Goal: Task Accomplishment & Management: Complete application form

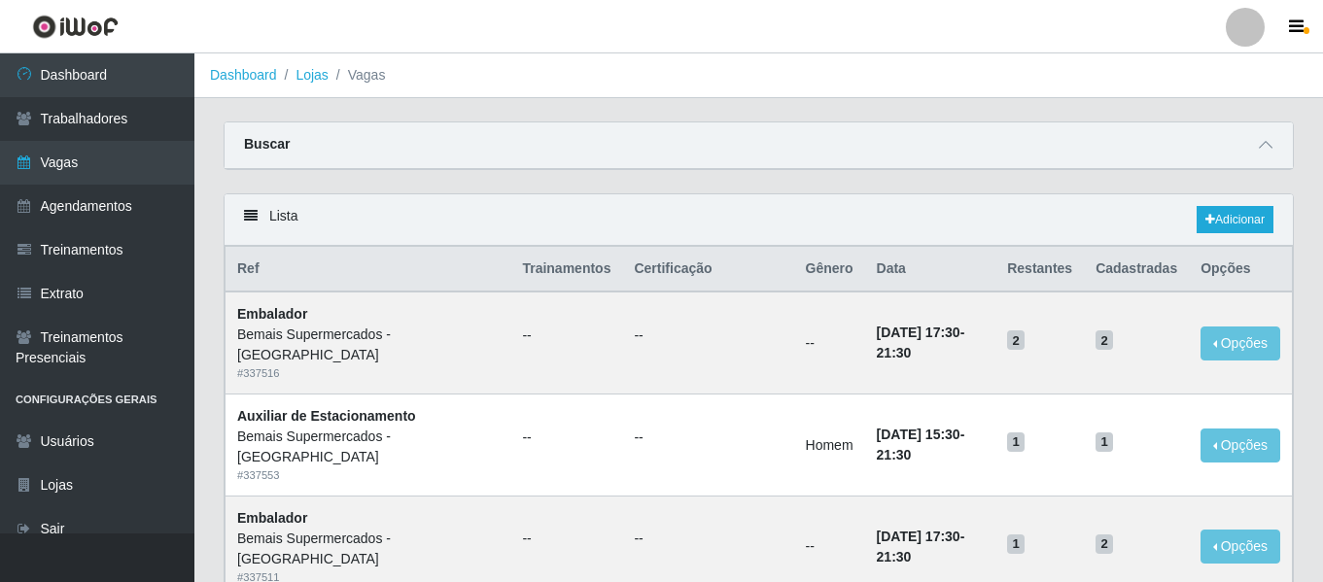
drag, startPoint x: 1246, startPoint y: 35, endPoint x: 1241, endPoint y: 46, distance: 11.7
click at [1246, 35] on div at bounding box center [1245, 27] width 39 height 39
click at [1193, 157] on button "Sair" at bounding box center [1207, 151] width 175 height 40
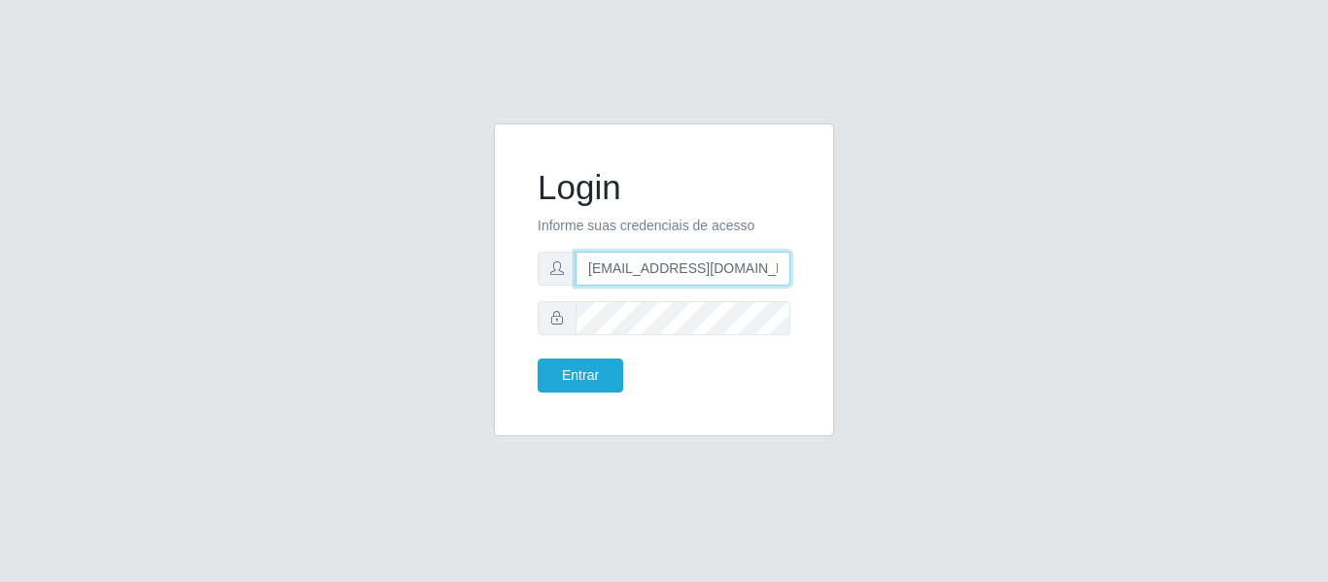
drag, startPoint x: 752, startPoint y: 270, endPoint x: 422, endPoint y: 263, distance: 329.7
click at [326, 280] on div "Login Informe suas credenciais de acesso camilabemais@gmail.com Entrar" at bounding box center [664, 291] width 1109 height 336
type input "c"
paste input "camilasuper@manaira"
type input "camilasuper@manaira"
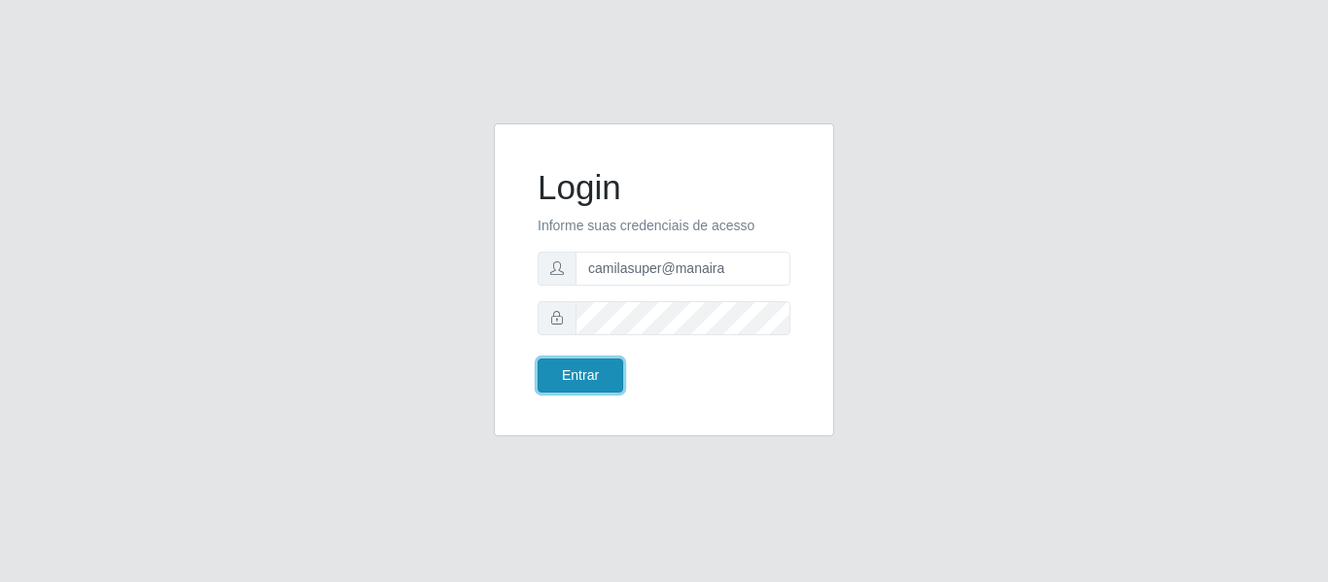
click at [609, 360] on button "Entrar" at bounding box center [581, 376] width 86 height 34
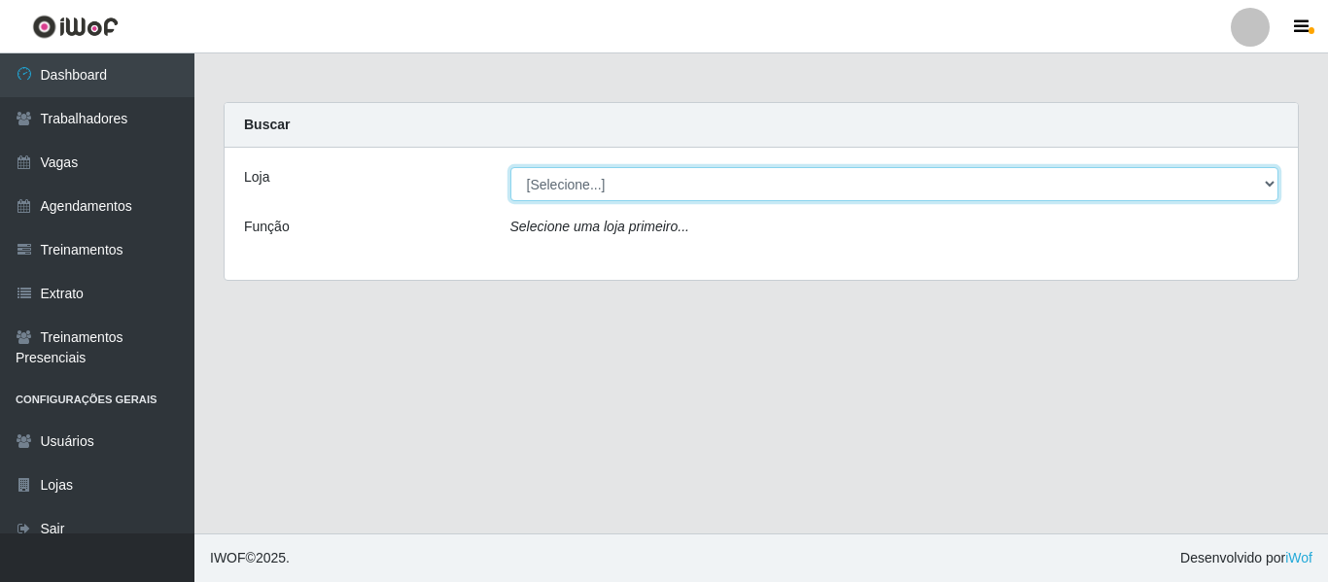
click at [588, 190] on select "[Selecione...] Supermercado Manaira" at bounding box center [895, 184] width 769 height 34
select select "443"
click at [511, 167] on select "[Selecione...] Supermercado Manaira" at bounding box center [895, 184] width 769 height 34
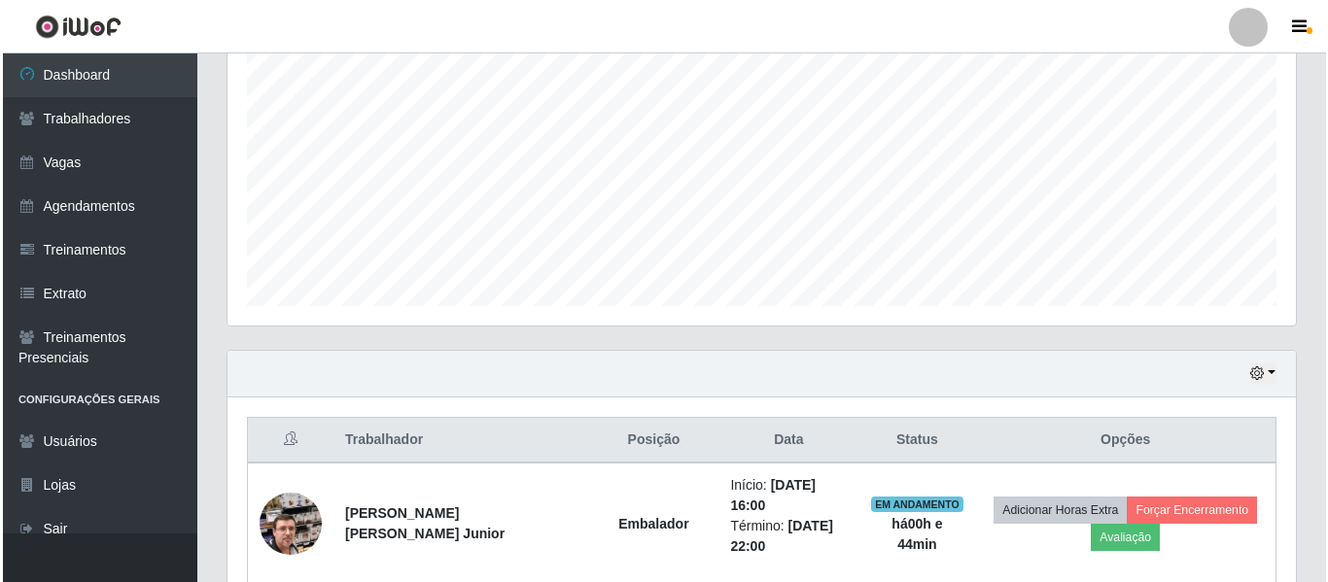
scroll to position [565, 0]
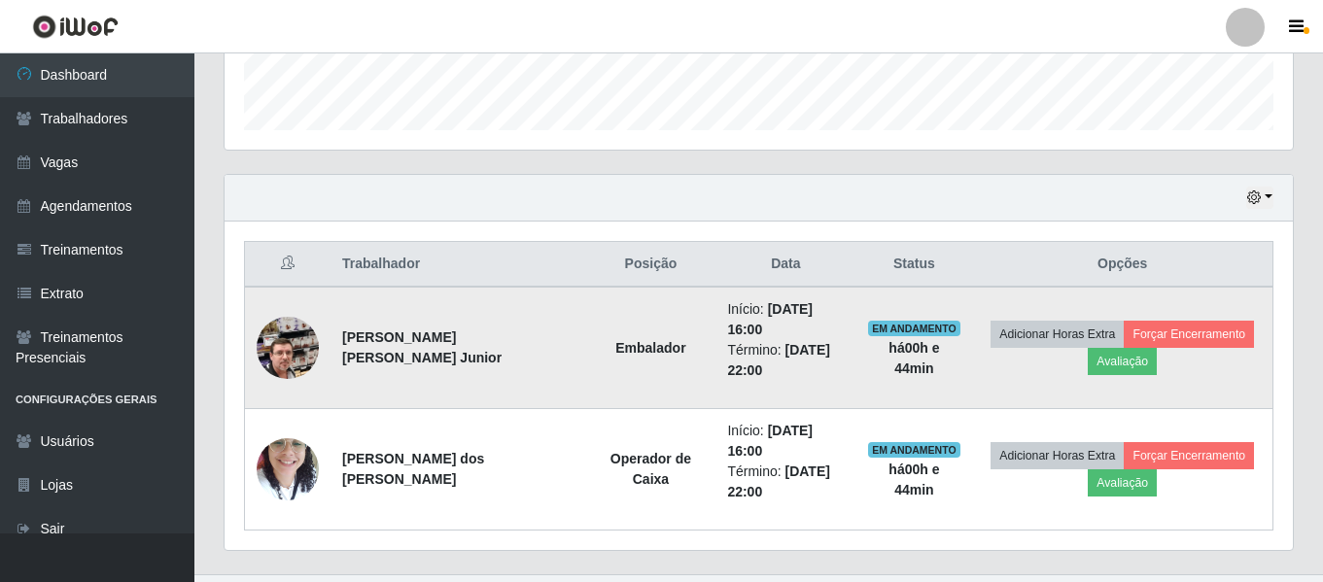
click at [301, 338] on img at bounding box center [288, 348] width 62 height 111
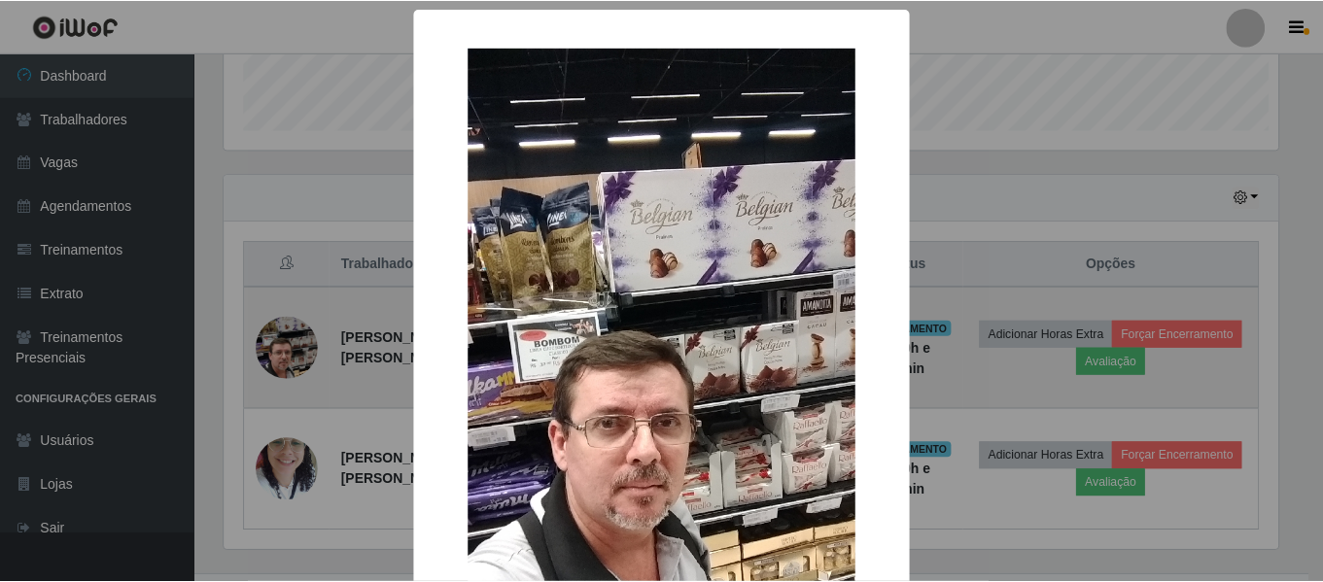
scroll to position [404, 1059]
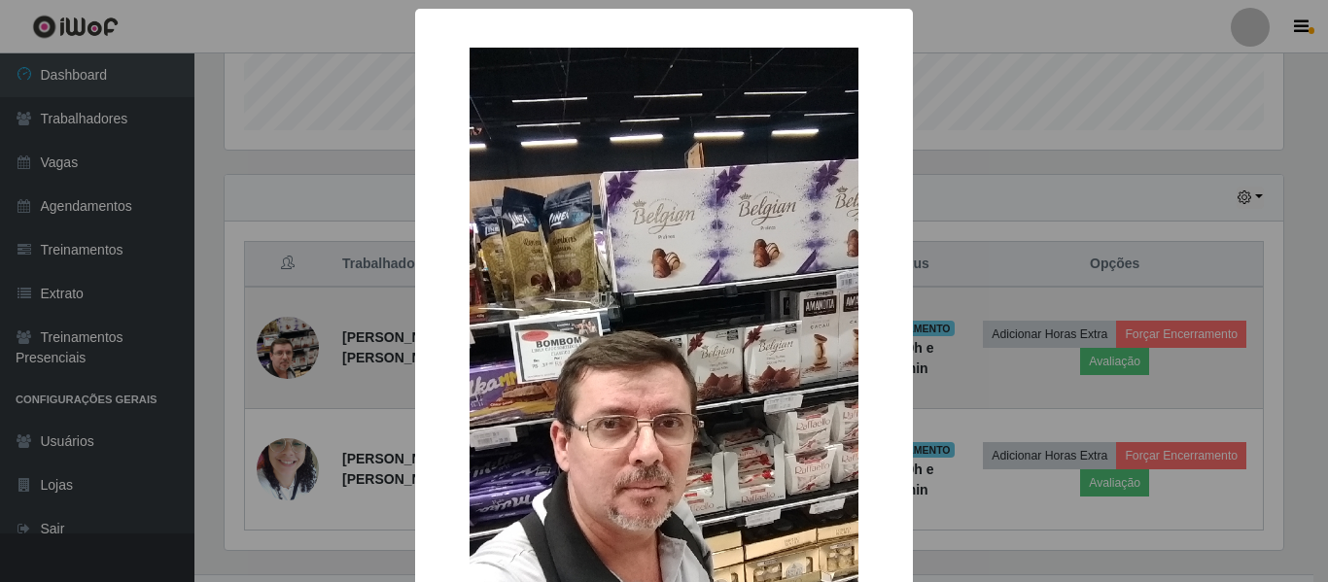
click at [301, 338] on div "× OK Cancel" at bounding box center [664, 291] width 1328 height 582
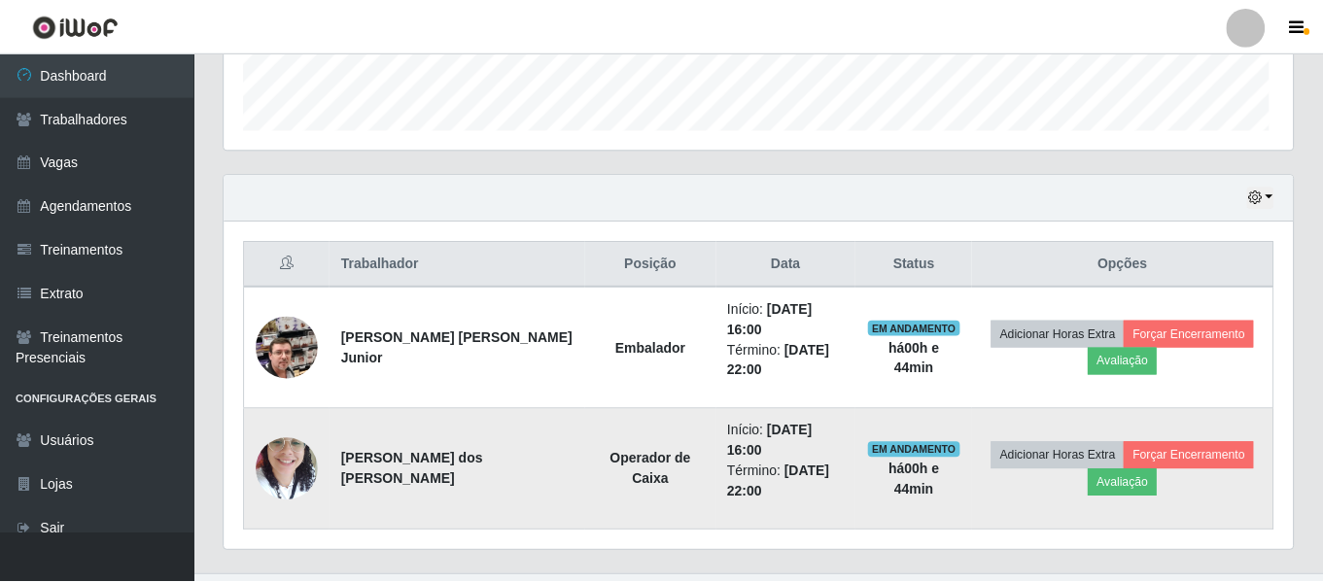
scroll to position [404, 1069]
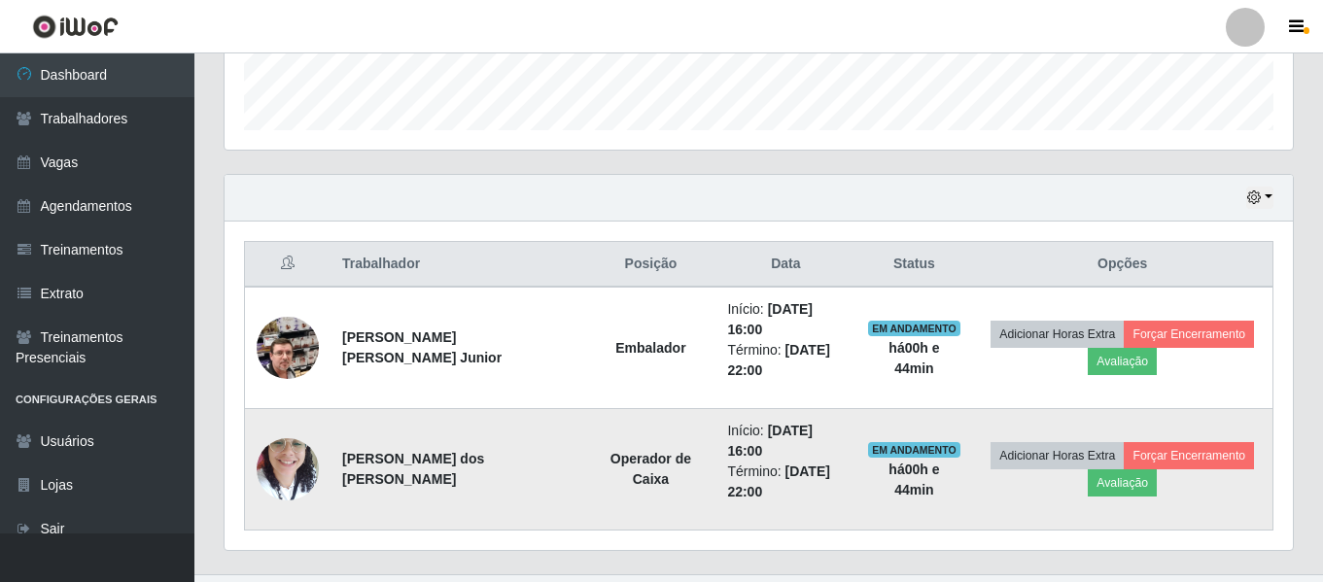
click at [308, 428] on img at bounding box center [288, 469] width 62 height 83
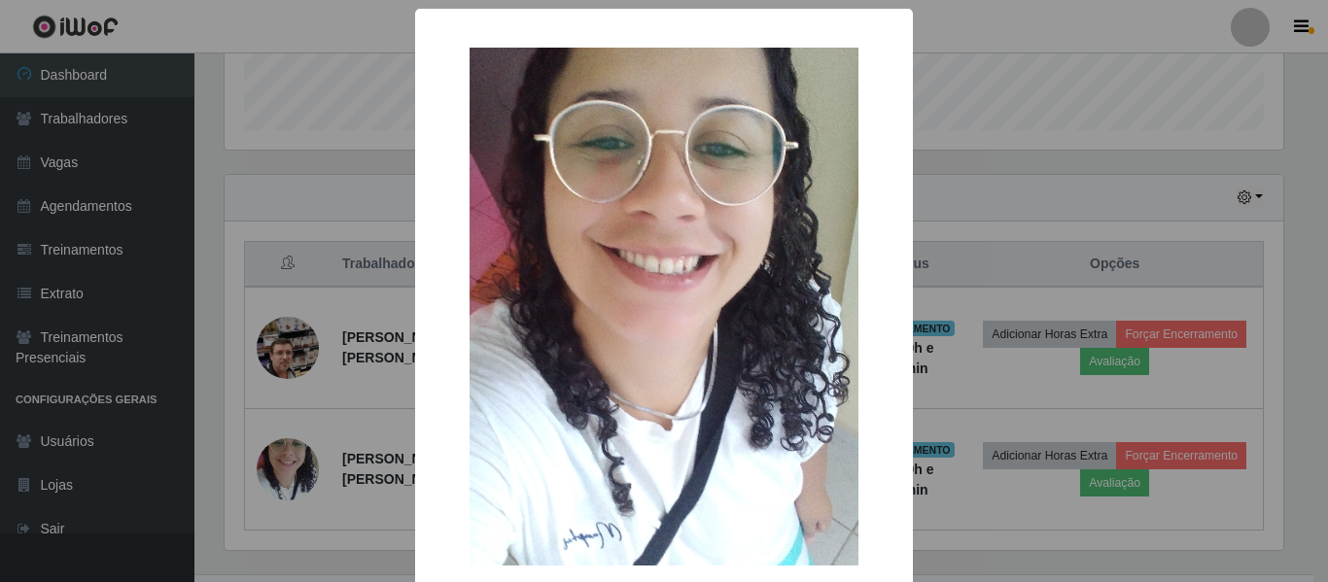
click at [308, 423] on div "× OK Cancel" at bounding box center [664, 291] width 1328 height 582
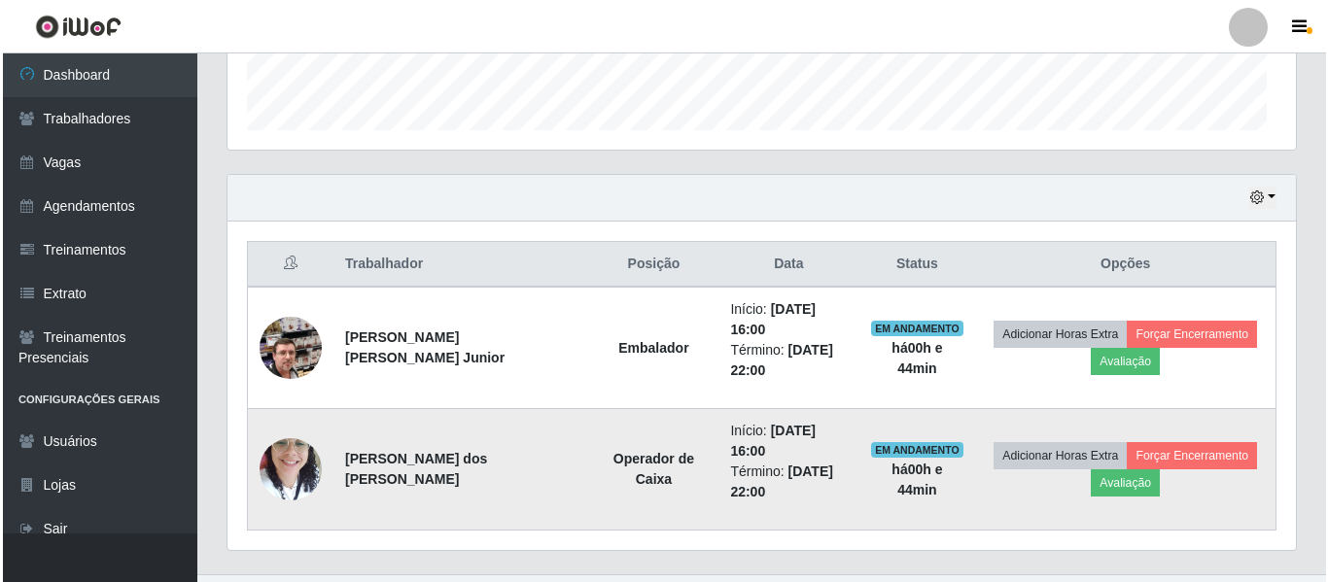
scroll to position [404, 1069]
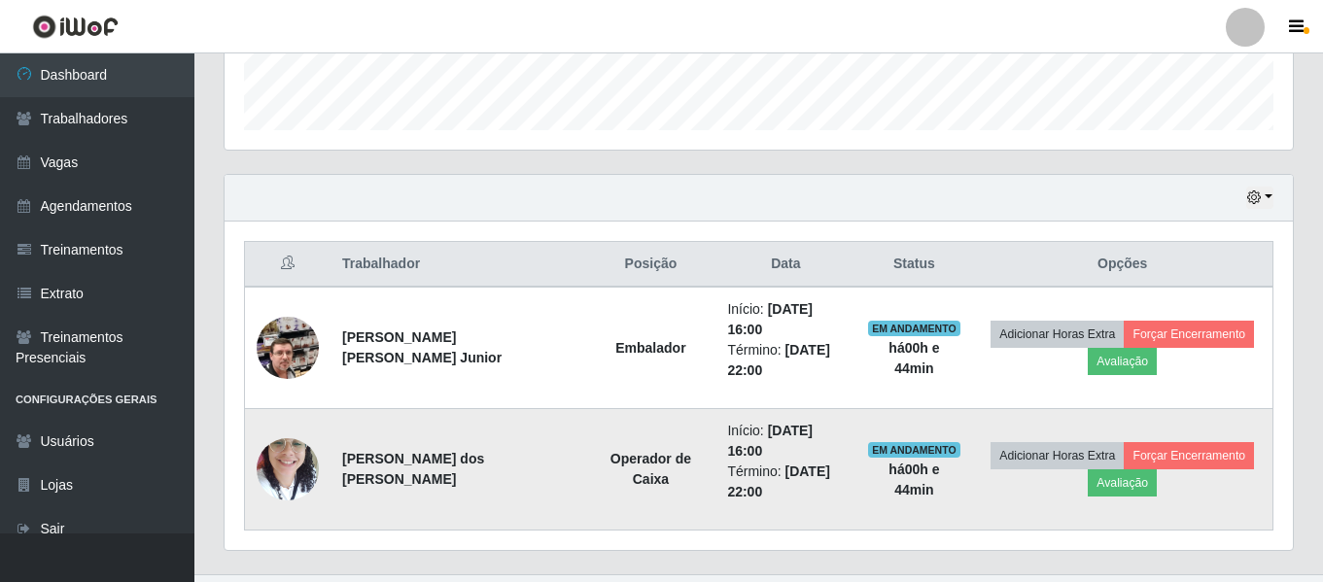
click at [285, 442] on img at bounding box center [288, 469] width 62 height 83
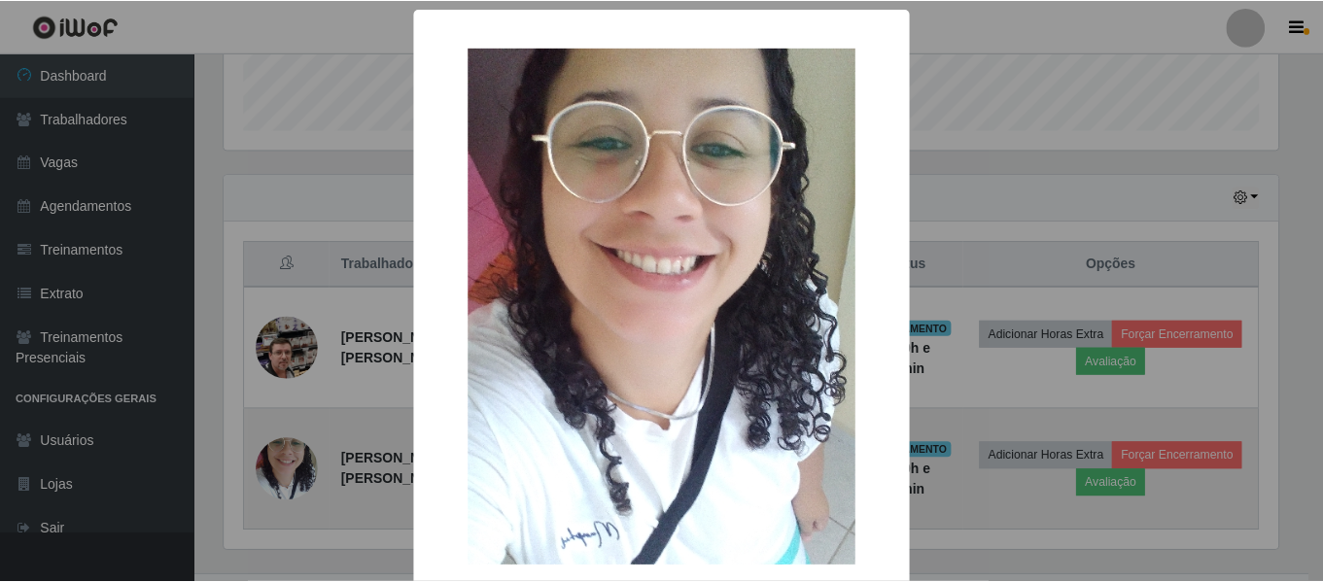
scroll to position [404, 1059]
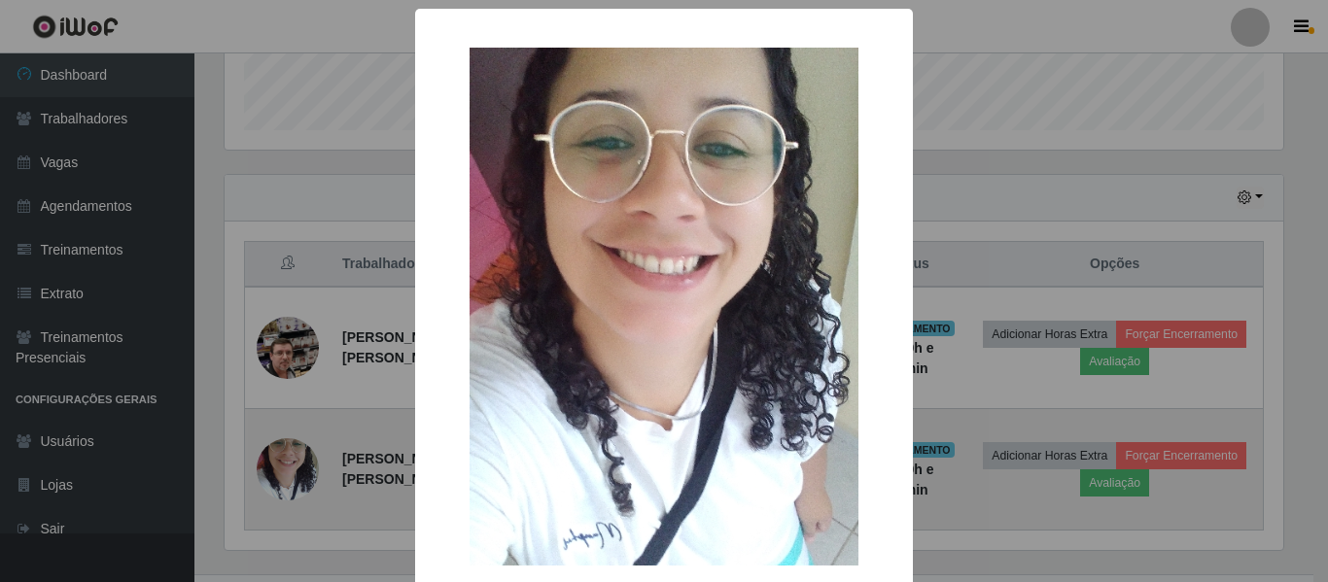
click at [285, 442] on div "× OK Cancel" at bounding box center [664, 291] width 1328 height 582
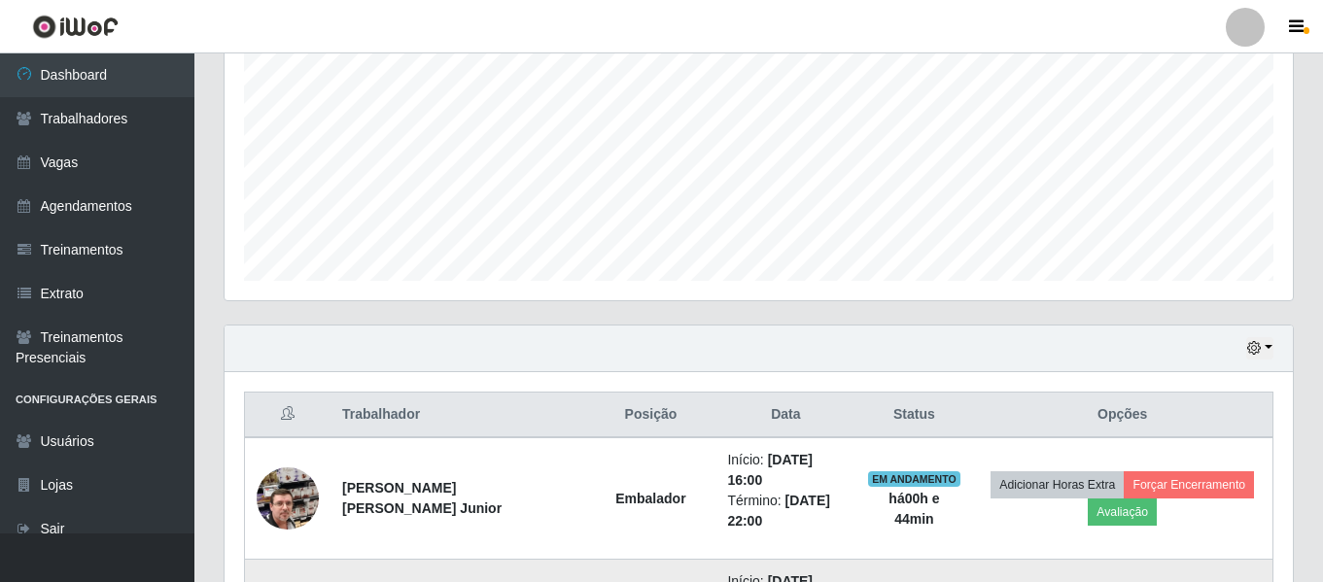
scroll to position [79, 0]
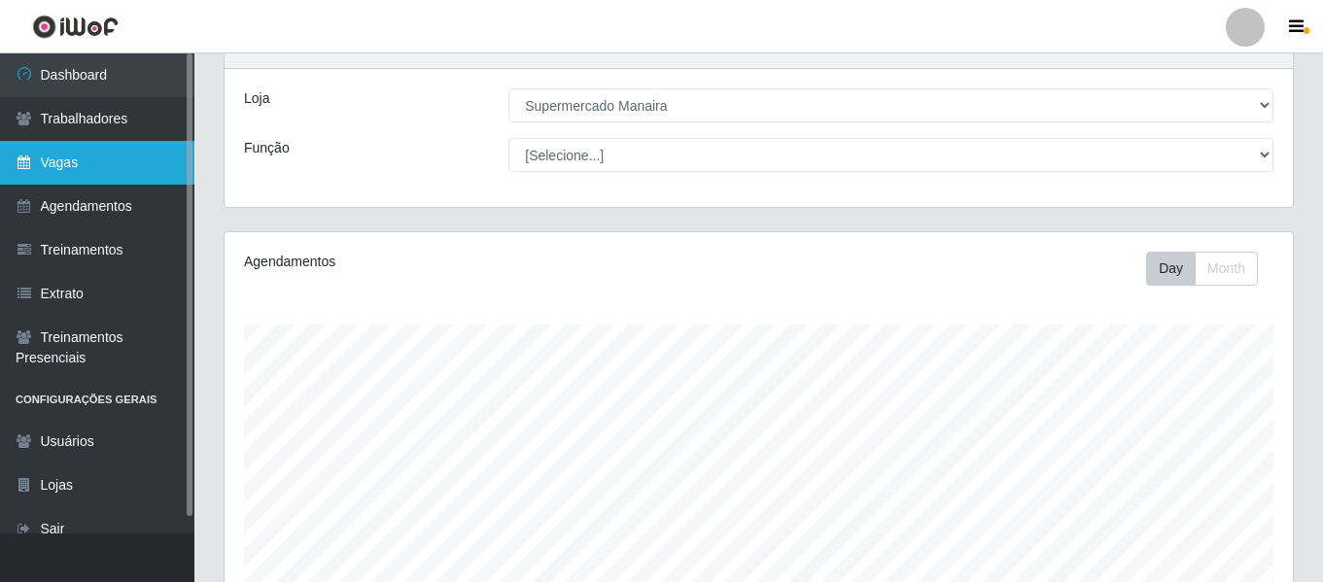
click at [102, 160] on link "Vagas" at bounding box center [97, 163] width 194 height 44
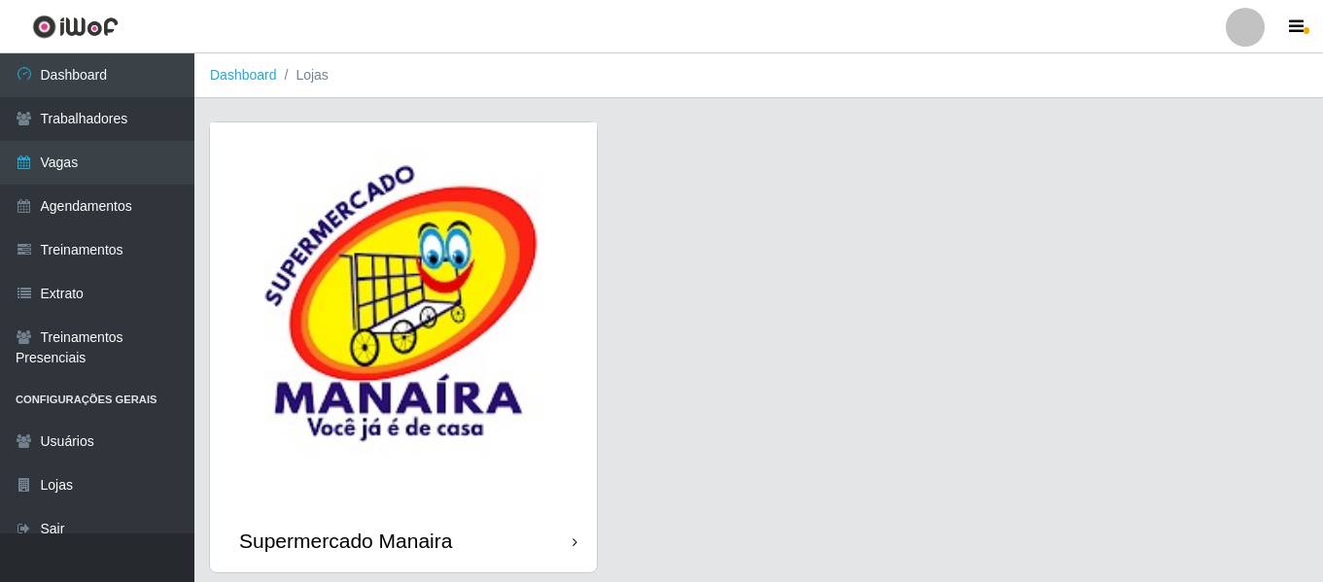
click at [388, 306] on img at bounding box center [403, 316] width 387 height 387
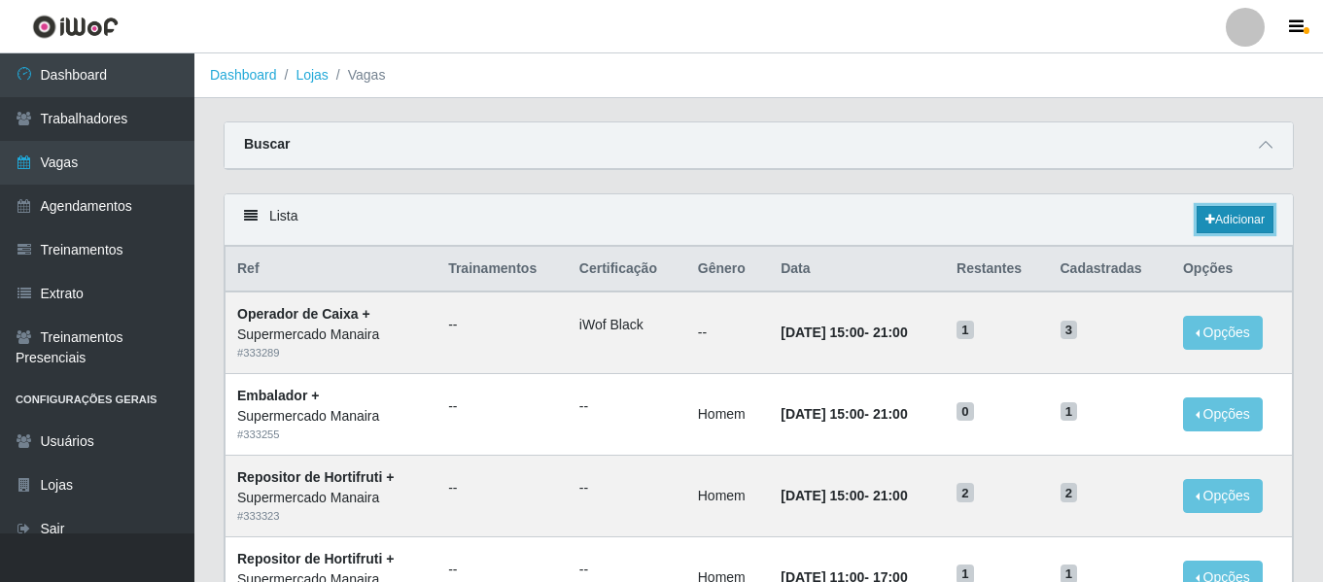
click at [1250, 226] on link "Adicionar" at bounding box center [1235, 219] width 77 height 27
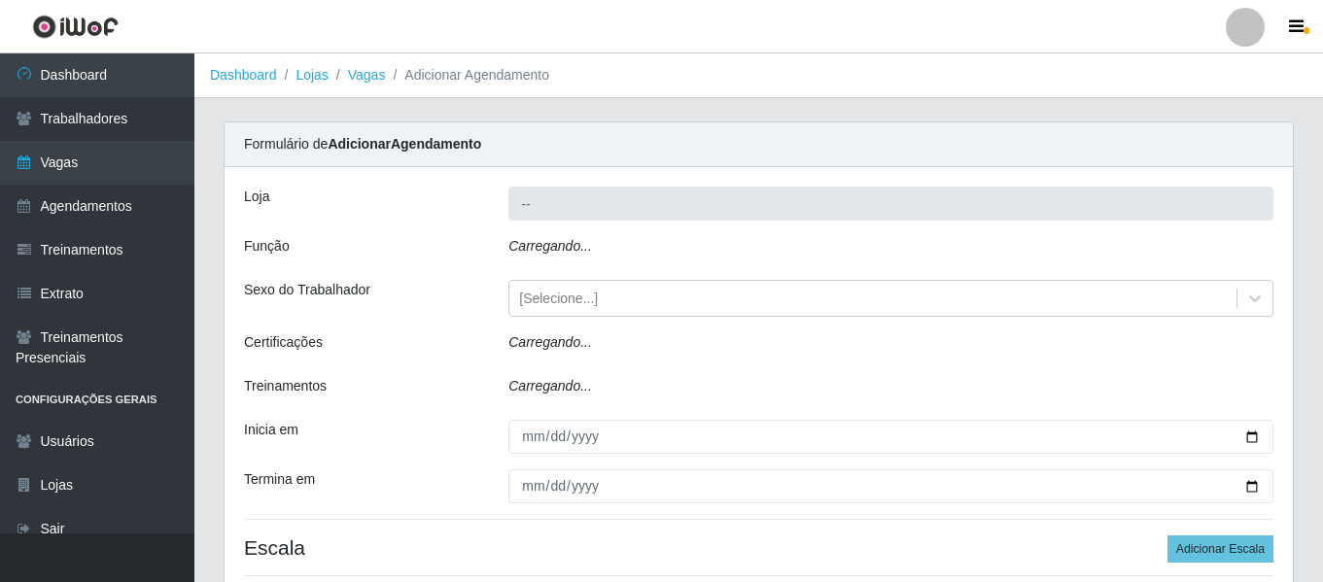
type input "Supermercado Manaira"
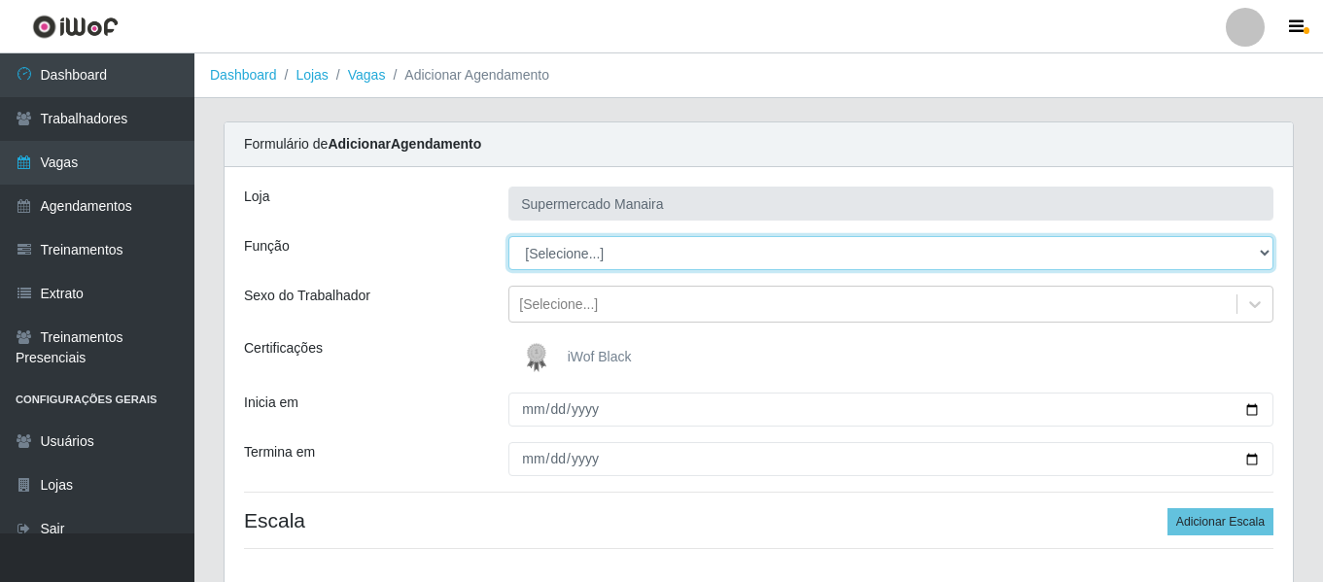
click at [611, 257] on select "[Selecione...] ASG ASG + ASG ++ Embalador Embalador + Embalador ++ Operador de …" at bounding box center [891, 253] width 765 height 34
select select "1"
click at [509, 236] on select "[Selecione...] ASG ASG + ASG ++ Embalador Embalador + Embalador ++ Operador de …" at bounding box center [891, 253] width 765 height 34
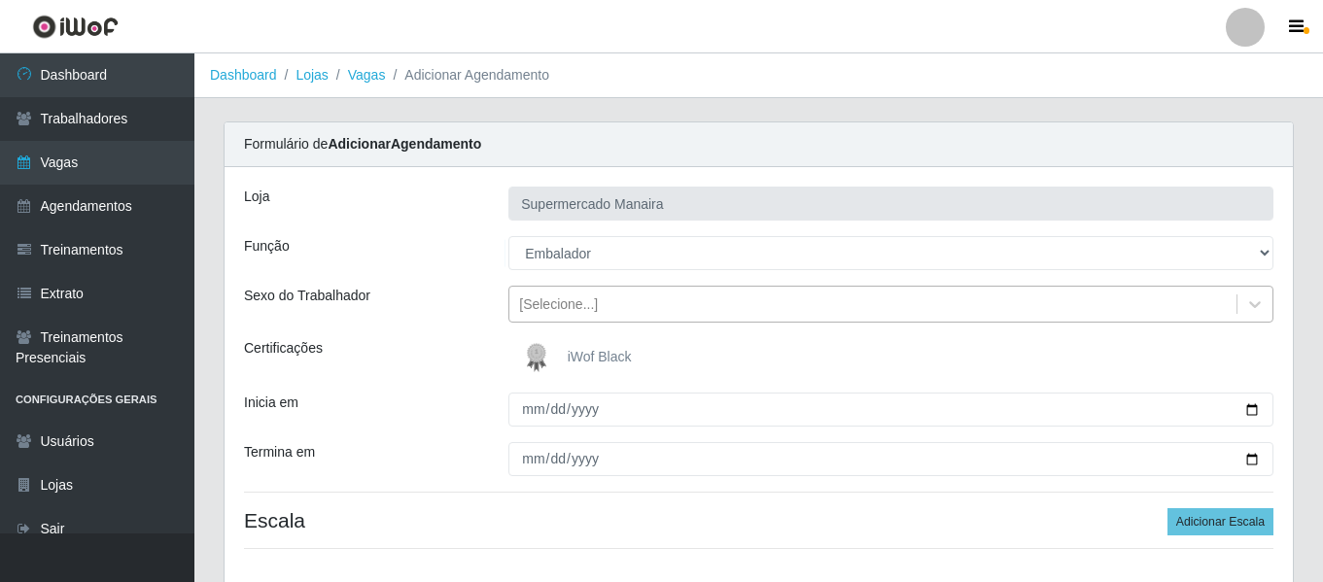
click at [580, 300] on div "[Selecione...]" at bounding box center [558, 305] width 79 height 20
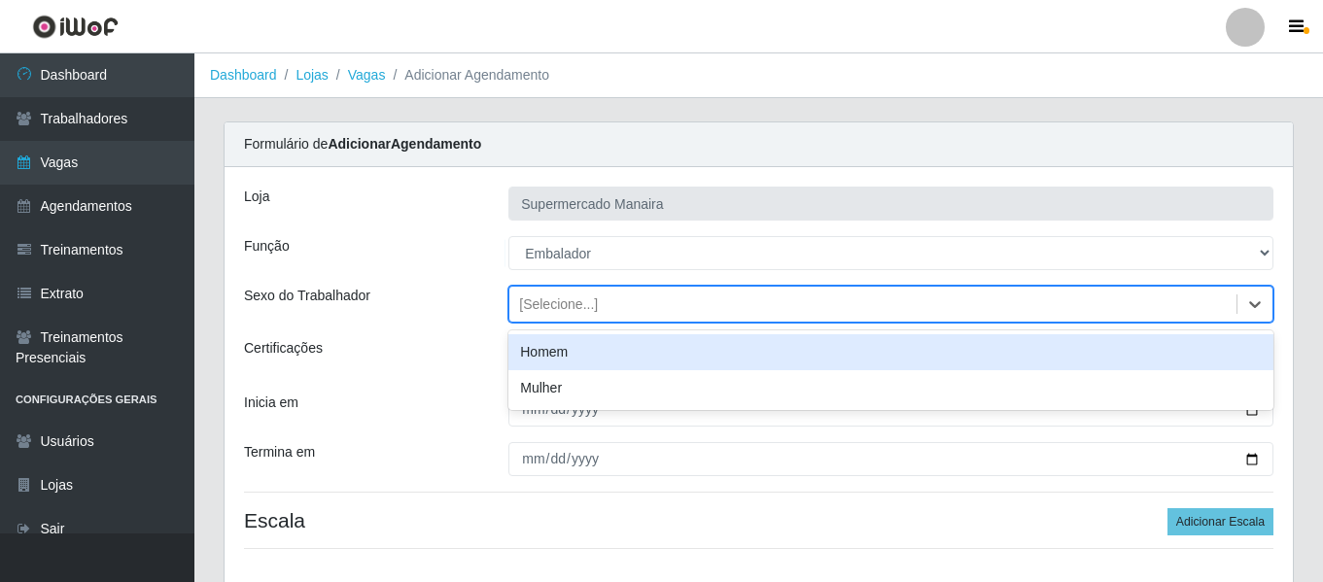
click at [584, 350] on div "Homem" at bounding box center [891, 353] width 765 height 36
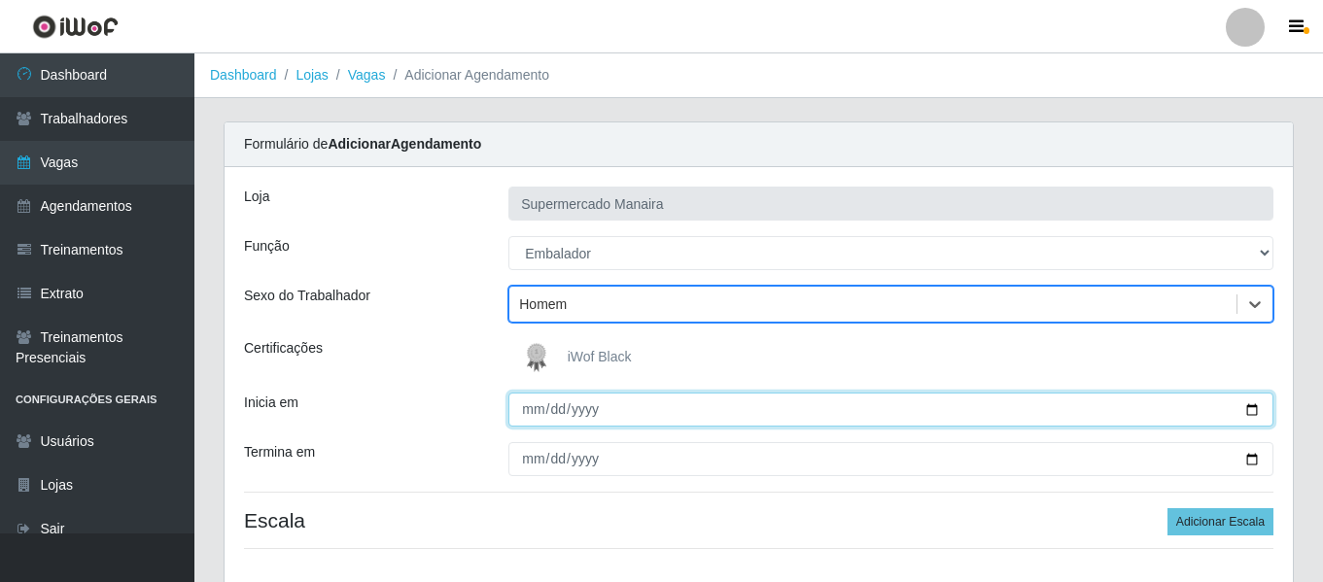
click at [534, 410] on input "Inicia em" at bounding box center [891, 410] width 765 height 34
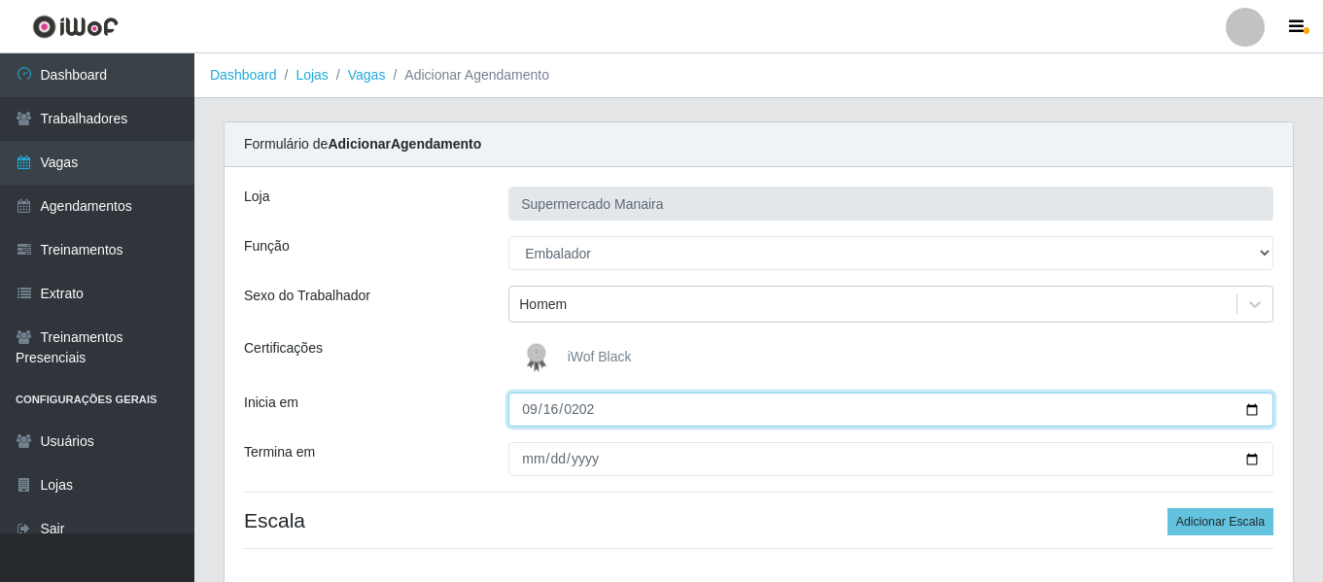
type input "2025-09-16"
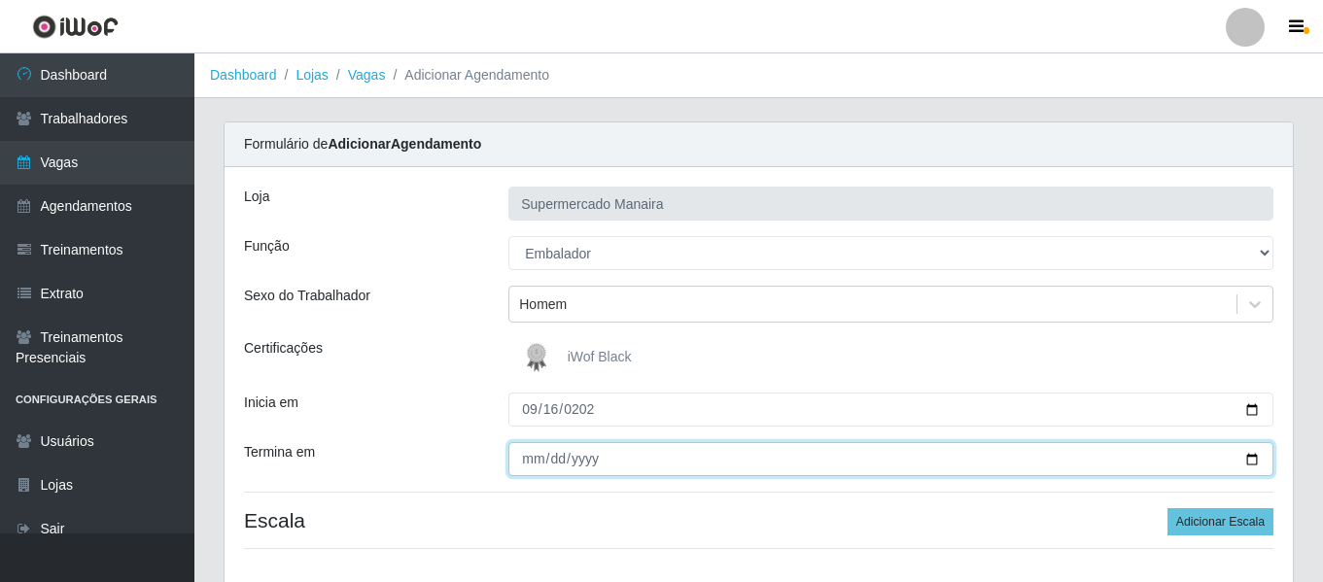
click at [519, 466] on input "Termina em" at bounding box center [891, 459] width 765 height 34
type input "2025-09-16"
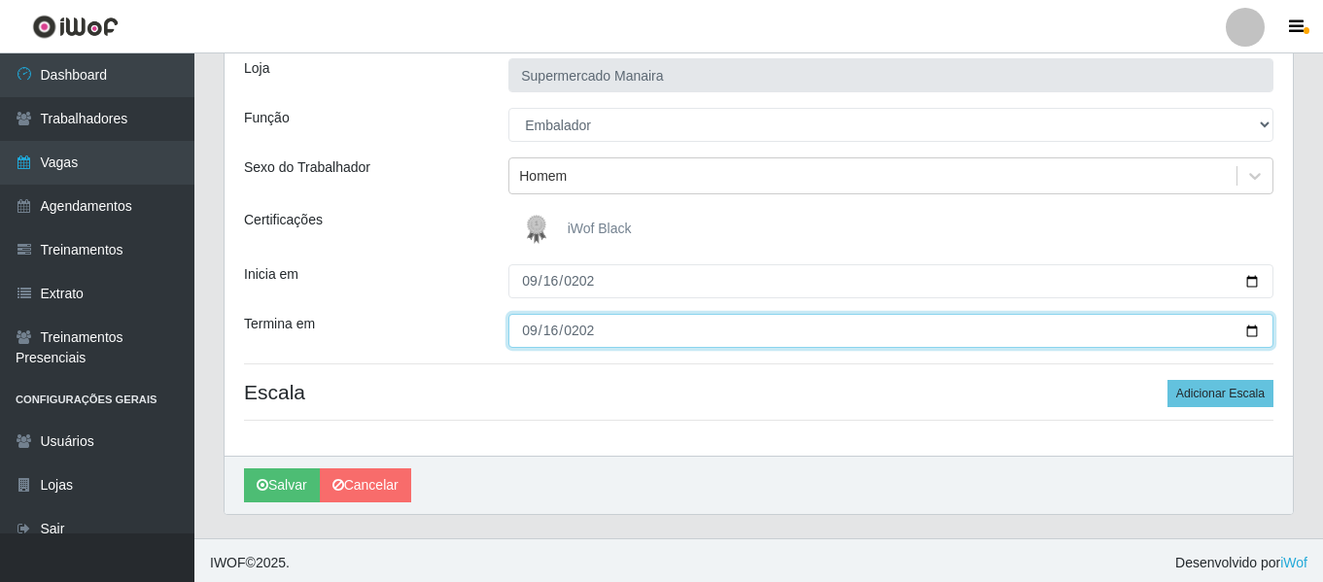
scroll to position [133, 0]
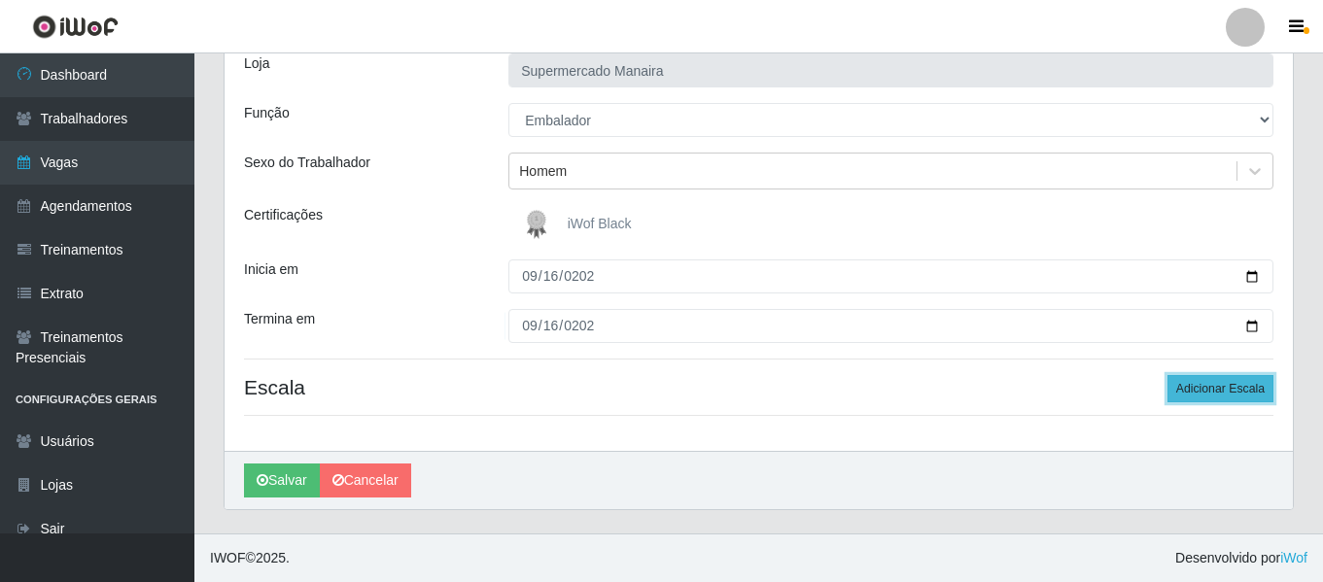
click at [1199, 390] on button "Adicionar Escala" at bounding box center [1221, 388] width 106 height 27
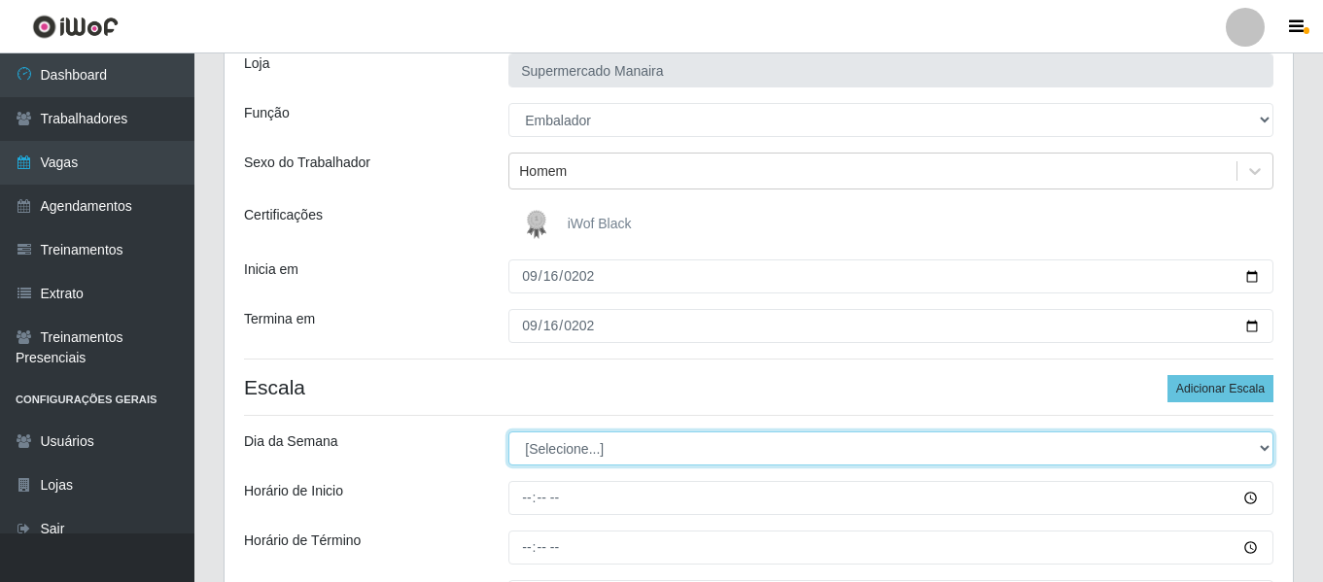
click at [551, 456] on select "[Selecione...] Segunda Terça Quarta Quinta Sexta Sábado Domingo" at bounding box center [891, 449] width 765 height 34
select select "2"
click at [509, 432] on select "[Selecione...] Segunda Terça Quarta Quinta Sexta Sábado Domingo" at bounding box center [891, 449] width 765 height 34
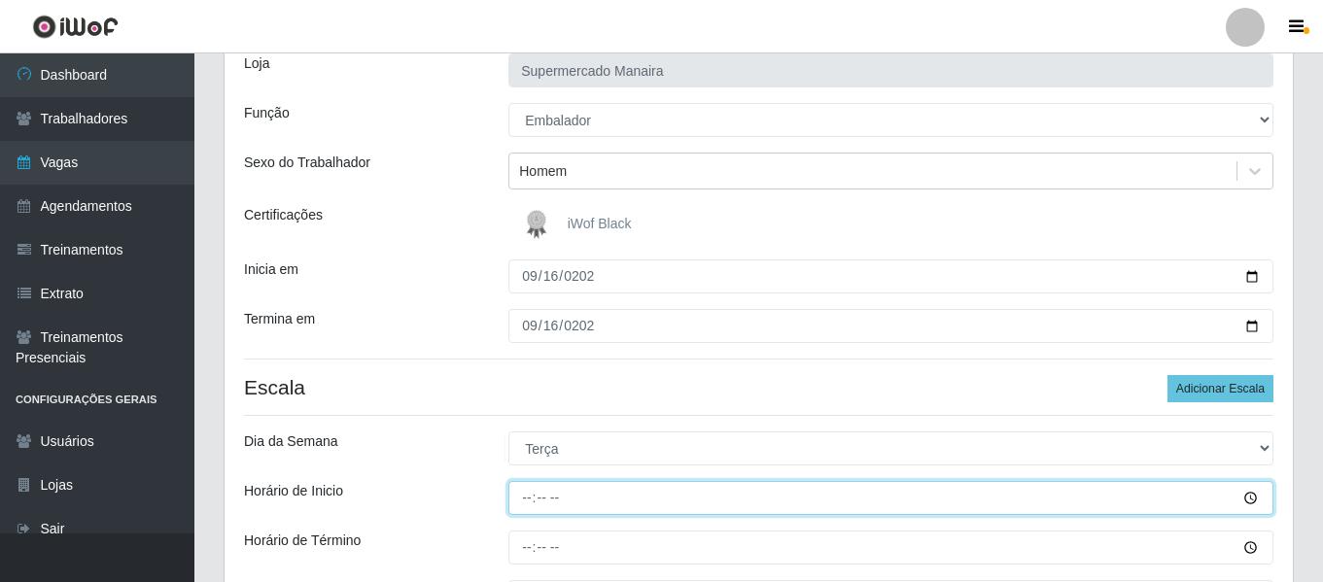
click at [535, 497] on input "Horário de Inicio" at bounding box center [891, 498] width 765 height 34
type input "16:00"
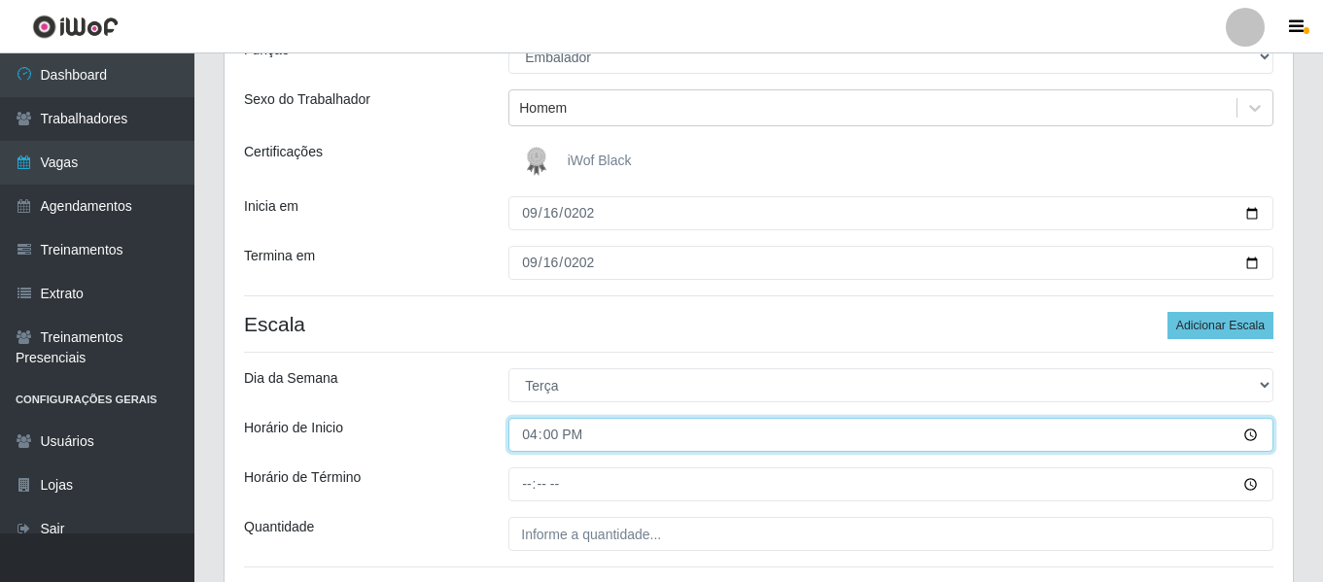
scroll to position [230, 0]
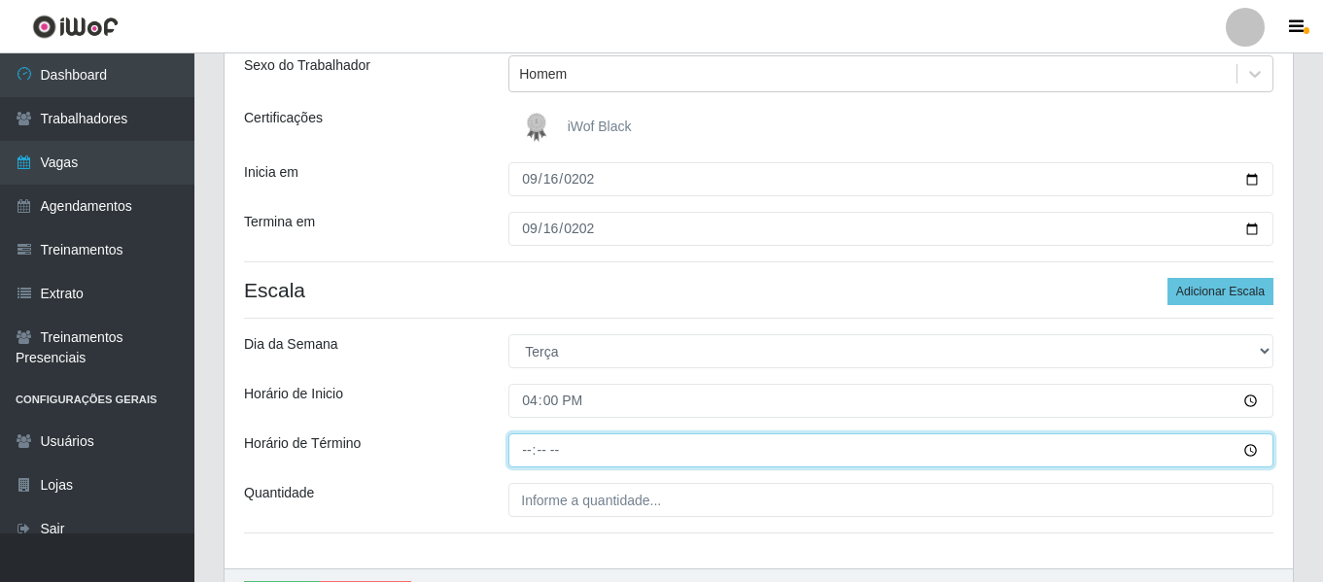
click at [538, 446] on input "Horário de Término" at bounding box center [891, 451] width 765 height 34
type input "22:00"
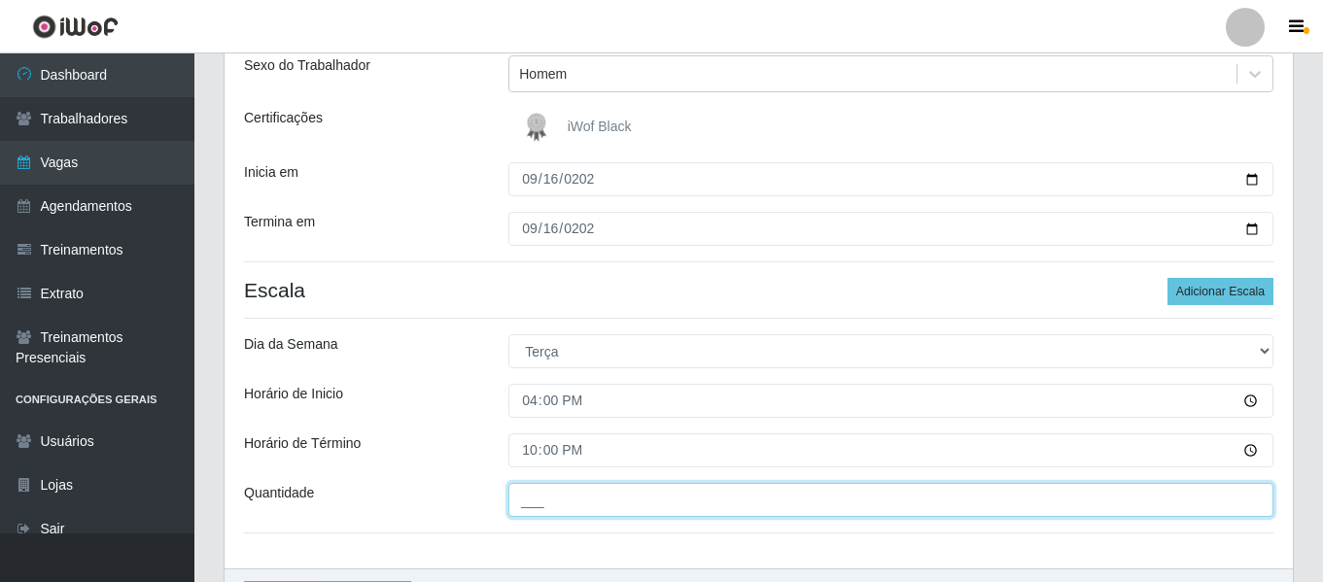
click at [560, 500] on input "___" at bounding box center [891, 500] width 765 height 34
type input "2__"
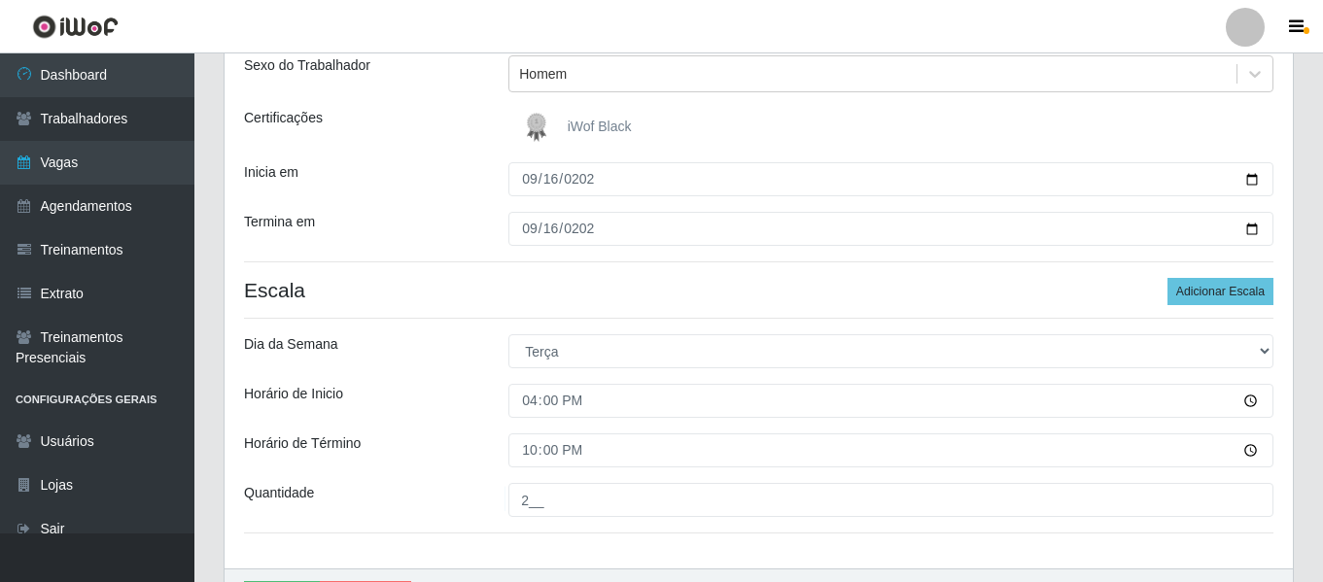
click at [467, 462] on div "Horário de Término" at bounding box center [361, 451] width 264 height 34
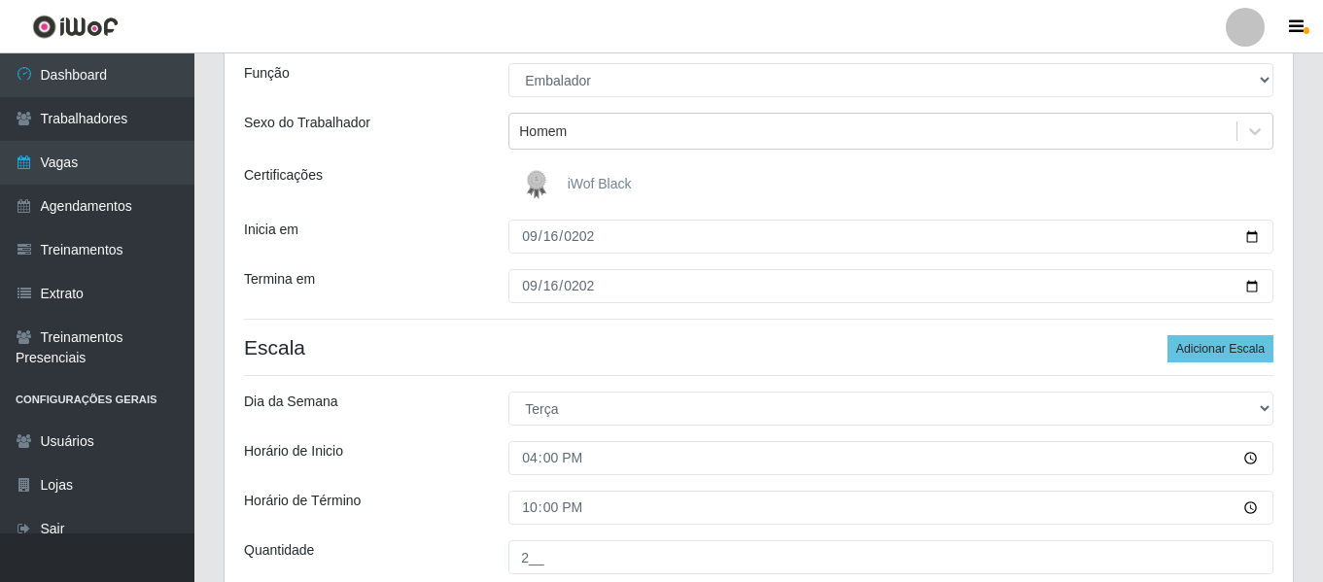
scroll to position [348, 0]
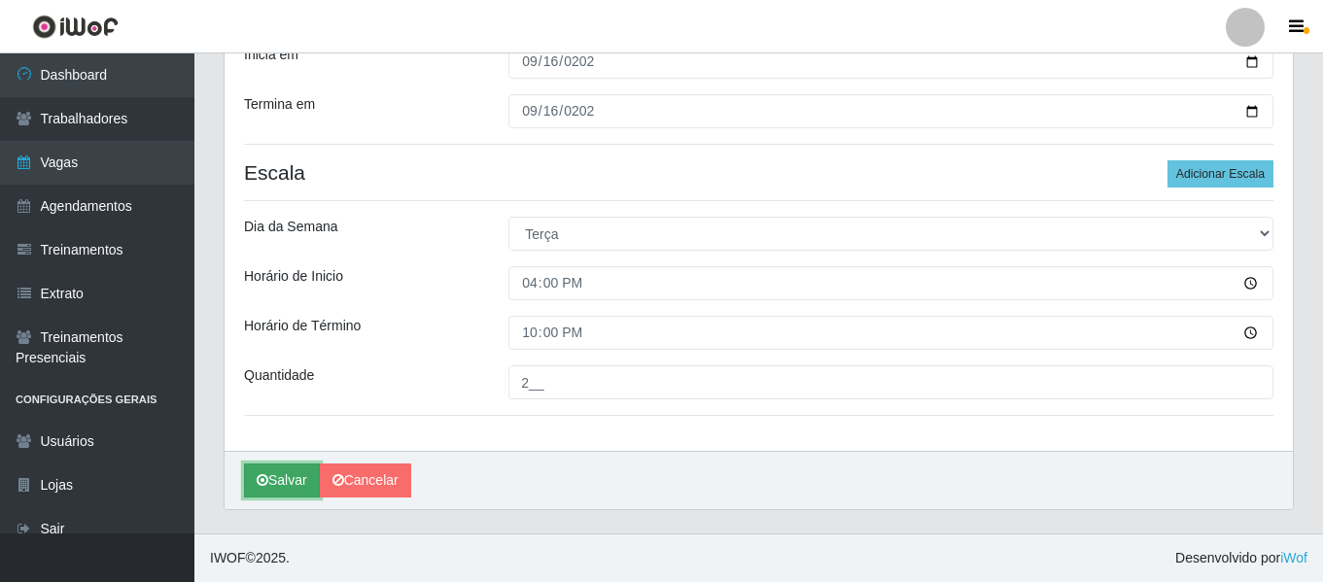
click at [251, 478] on button "Salvar" at bounding box center [282, 481] width 76 height 34
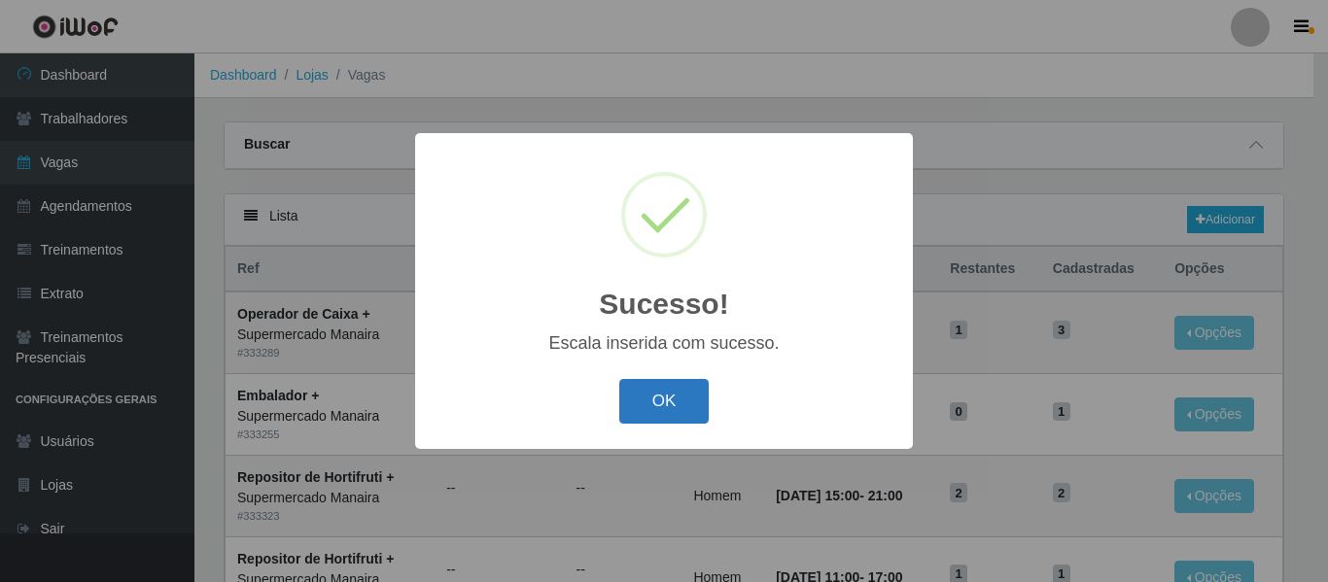
click at [651, 389] on button "OK" at bounding box center [664, 402] width 90 height 46
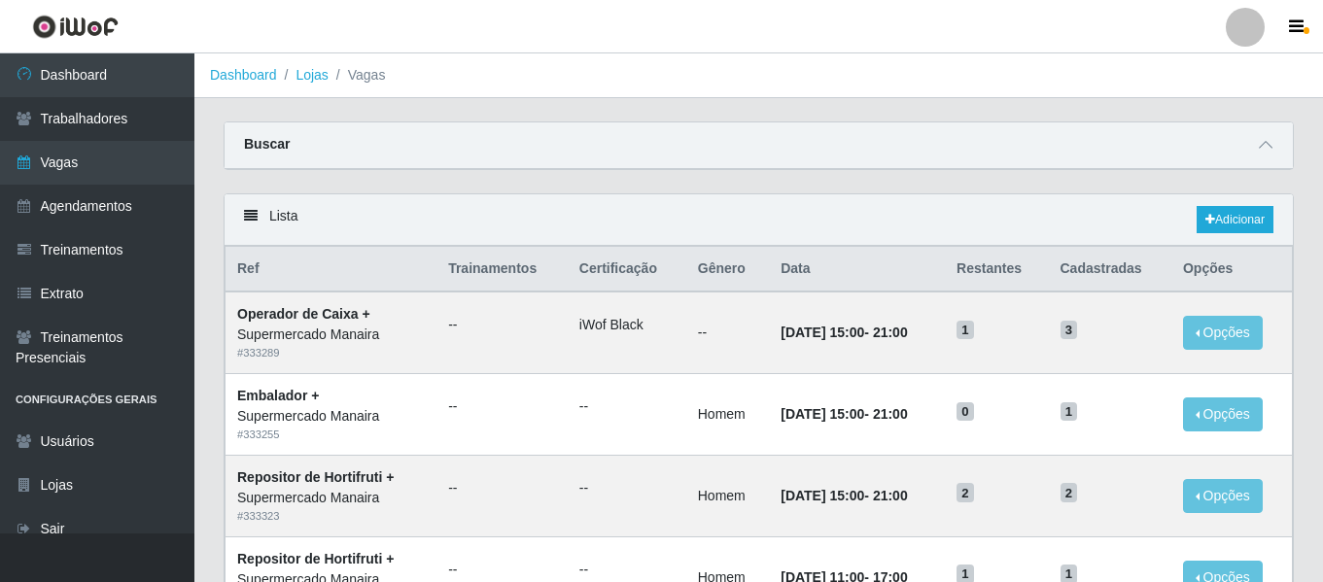
click at [1244, 38] on div at bounding box center [1245, 27] width 39 height 39
click at [1240, 149] on button "Sair" at bounding box center [1207, 151] width 175 height 40
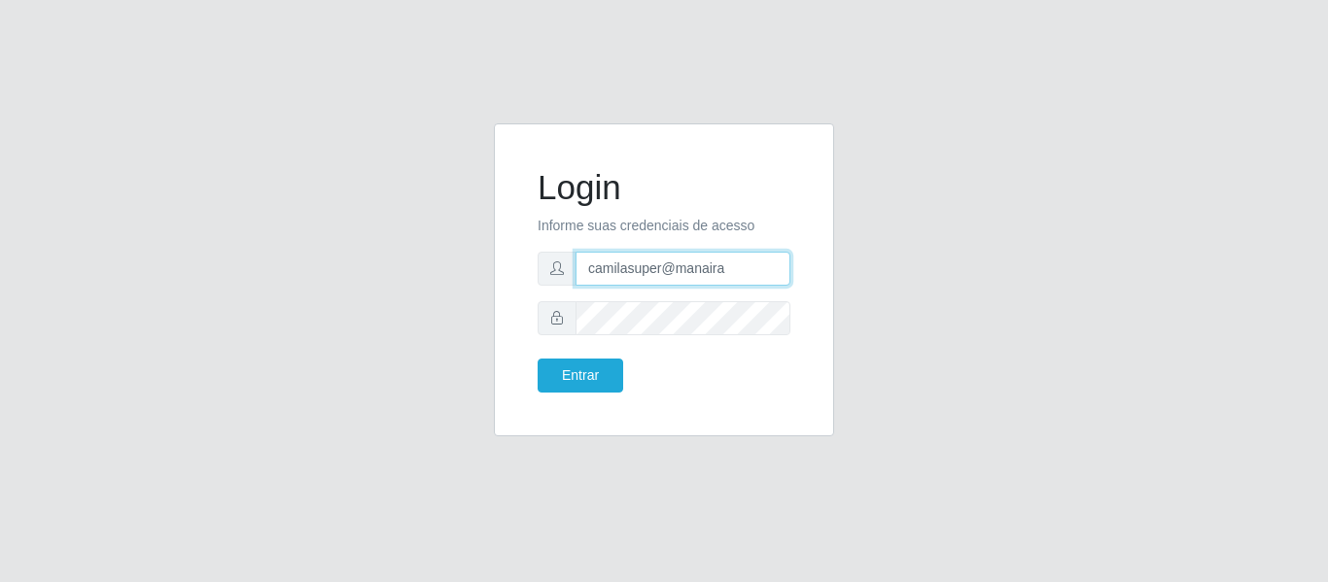
drag, startPoint x: 738, startPoint y: 269, endPoint x: 527, endPoint y: 309, distance: 214.7
click at [527, 309] on div "Login Informe suas credenciais de acesso camilasuper@manaira Entrar" at bounding box center [664, 280] width 292 height 264
type input "camilabemais@gmail.com"
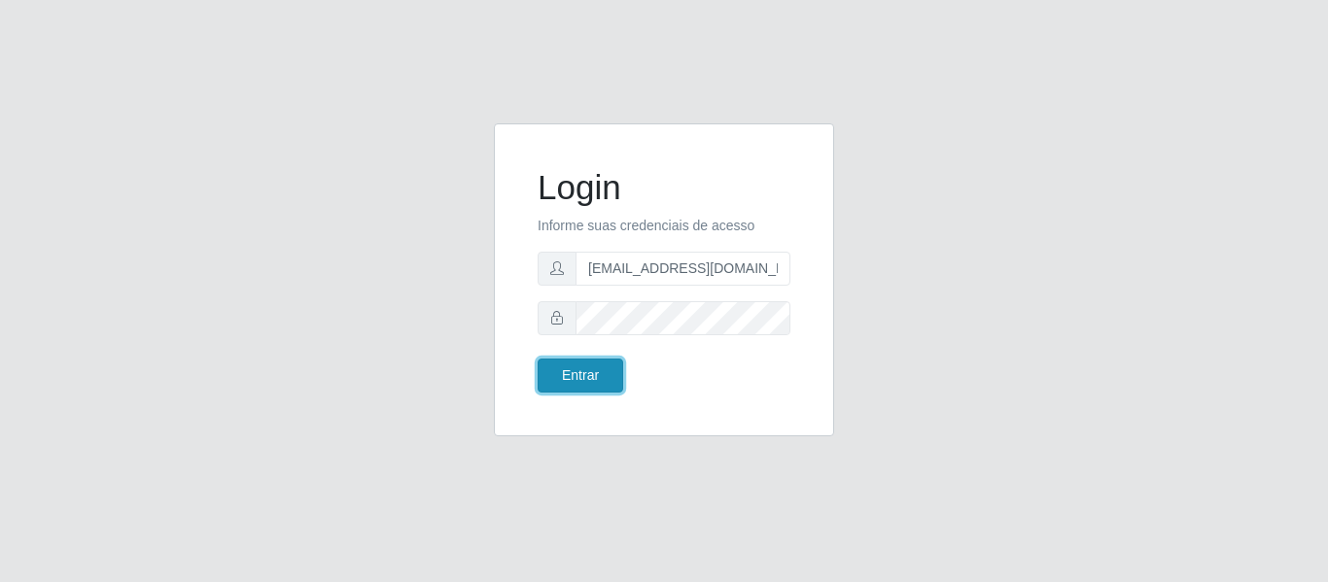
click at [606, 359] on button "Entrar" at bounding box center [581, 376] width 86 height 34
click at [606, 367] on button "Entrar" at bounding box center [581, 376] width 86 height 34
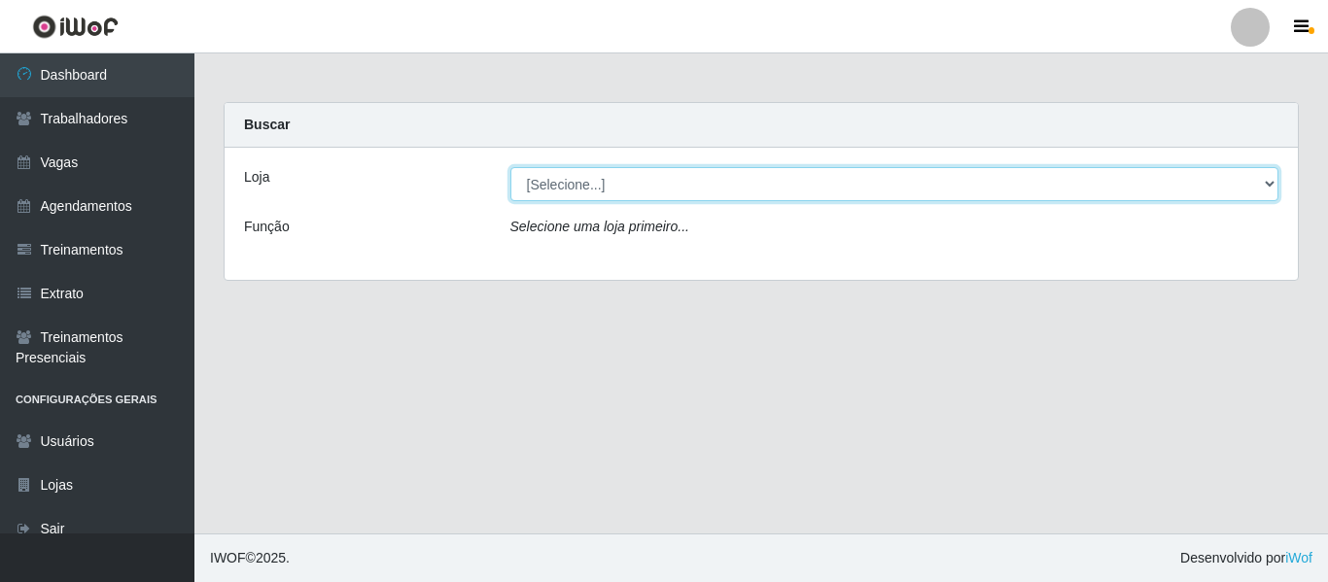
click at [573, 188] on select "[Selecione...] Bemais - Ruy Carneiro Bemais Supermercados - B1 Mangabeira Bemai…" at bounding box center [895, 184] width 769 height 34
select select "249"
click at [511, 167] on select "[Selecione...] Bemais - Ruy Carneiro Bemais Supermercados - B1 Mangabeira Bemai…" at bounding box center [895, 184] width 769 height 34
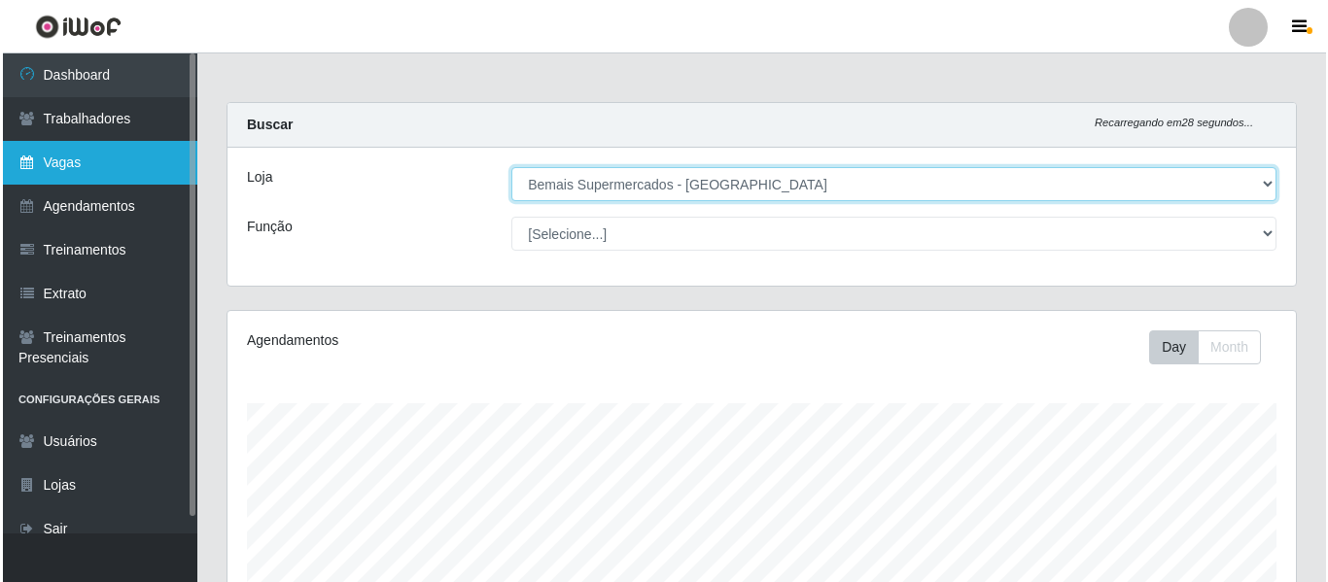
scroll to position [404, 1069]
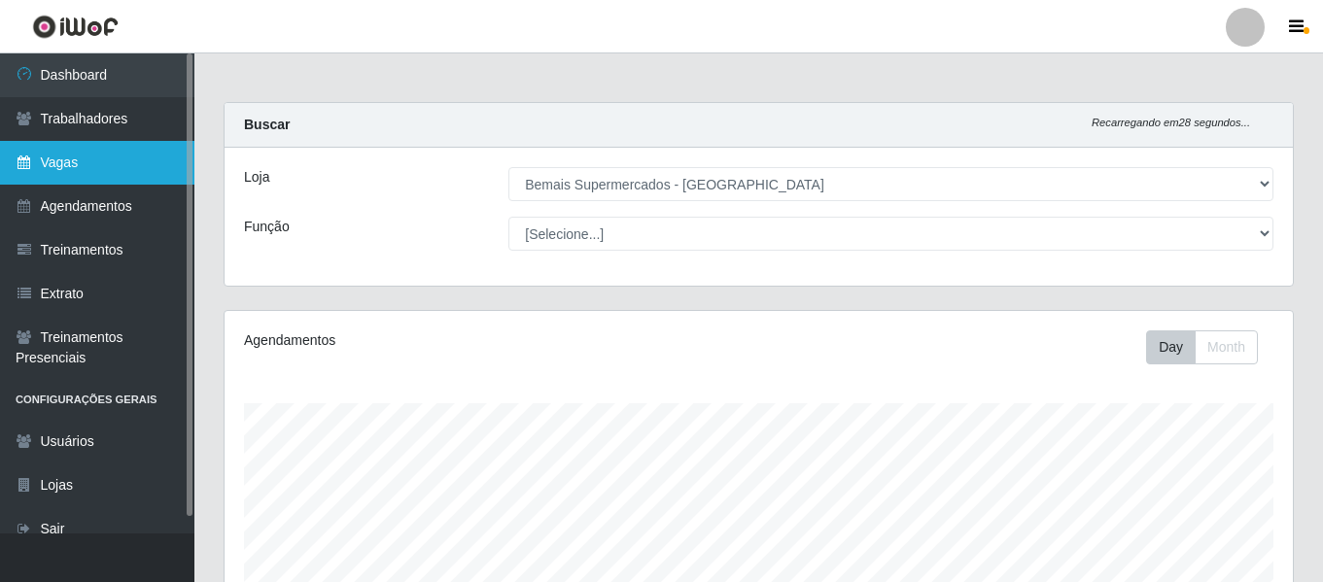
click at [104, 168] on link "Vagas" at bounding box center [97, 163] width 194 height 44
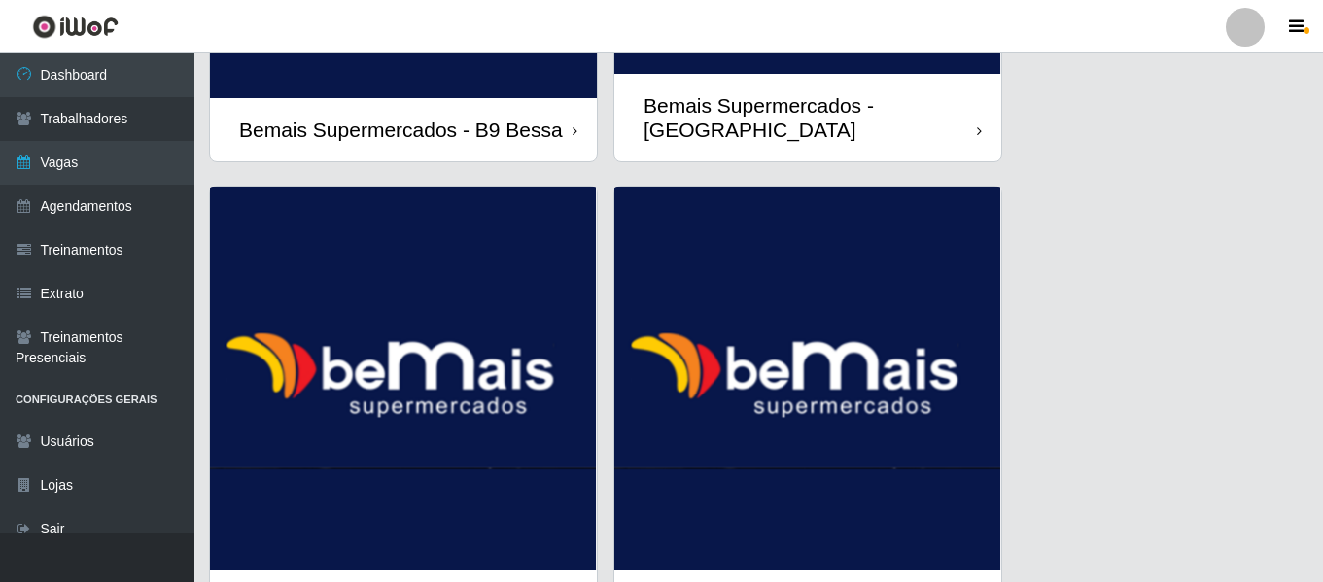
scroll to position [2580, 0]
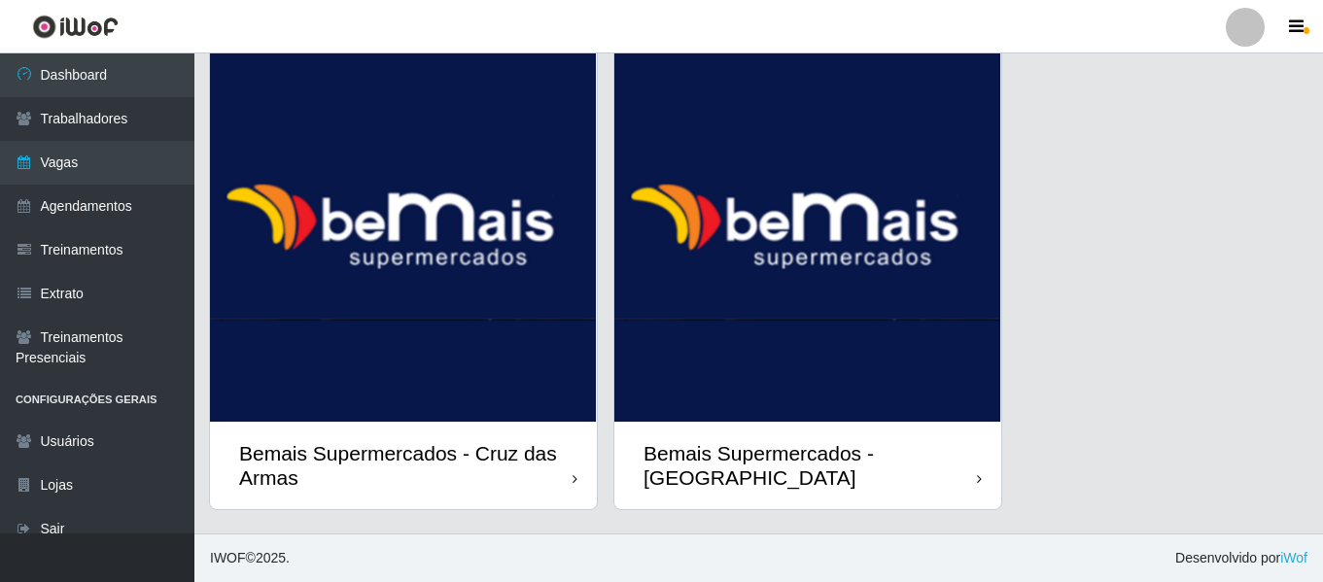
click at [657, 213] on img at bounding box center [808, 230] width 387 height 384
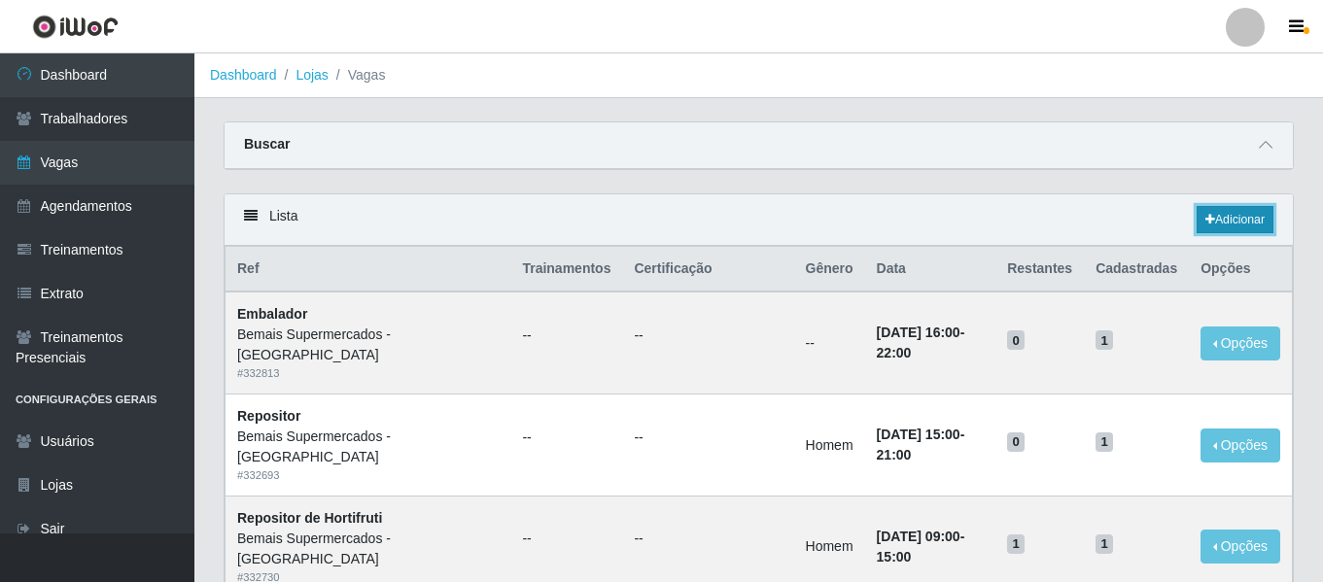
click at [1208, 218] on icon at bounding box center [1211, 220] width 10 height 12
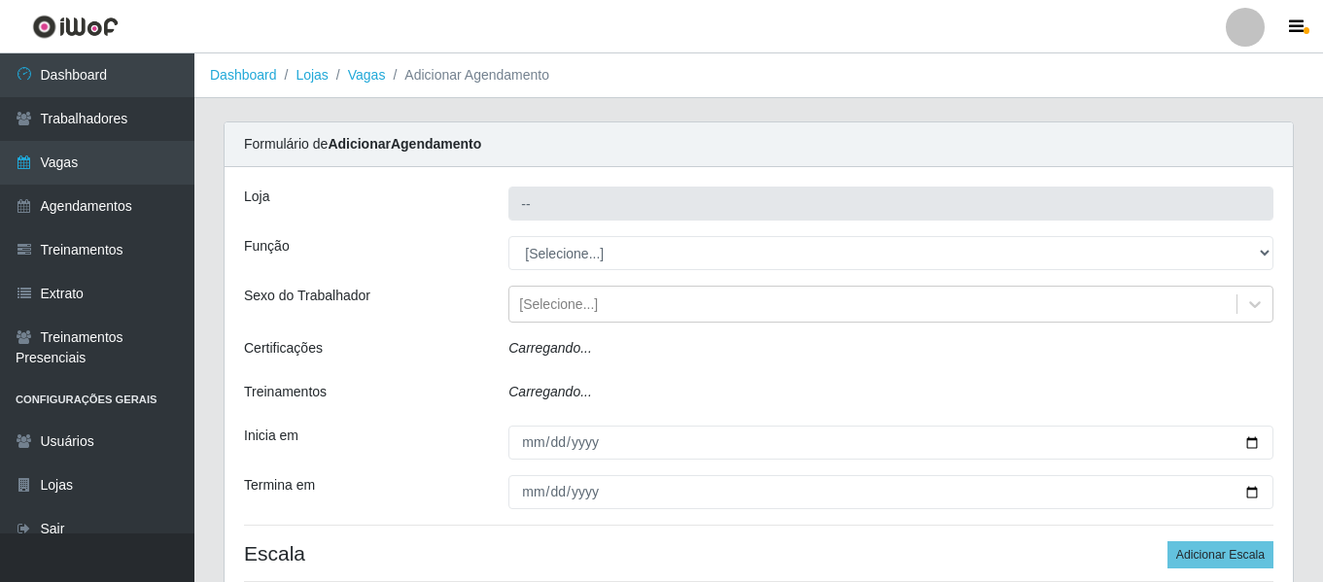
type input "Bemais Supermercados - [GEOGRAPHIC_DATA]"
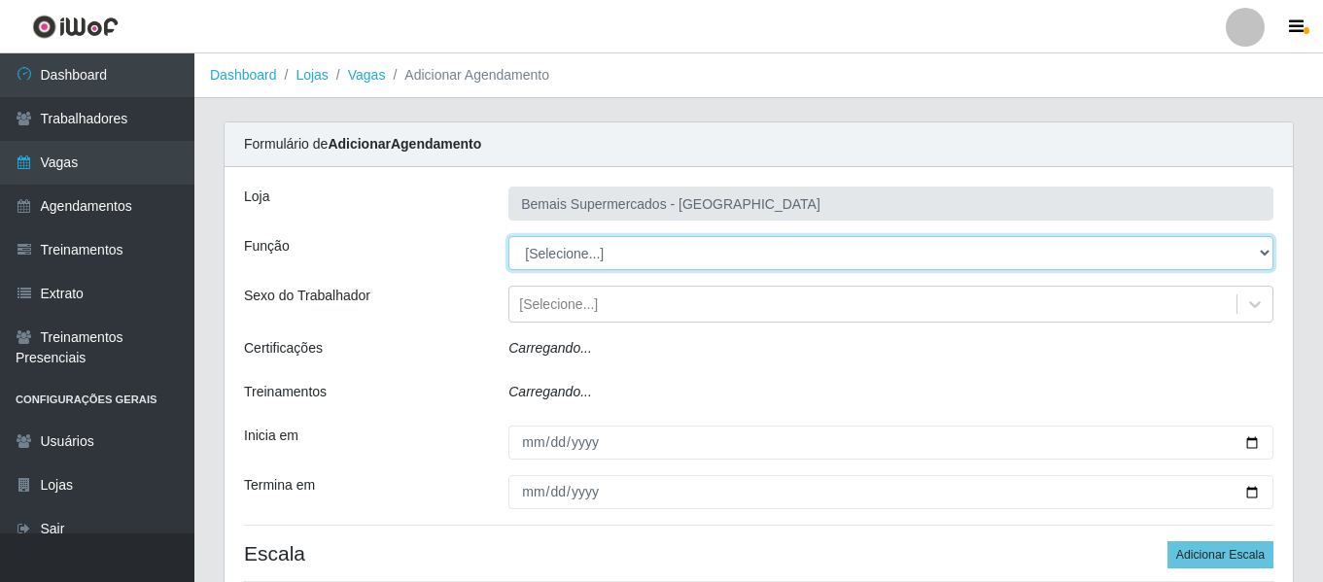
click at [629, 255] on select "[Selecione...] ASG ASG + ASG ++ Auxiliar de Depósito Auxiliar de Depósito + Aux…" at bounding box center [891, 253] width 765 height 34
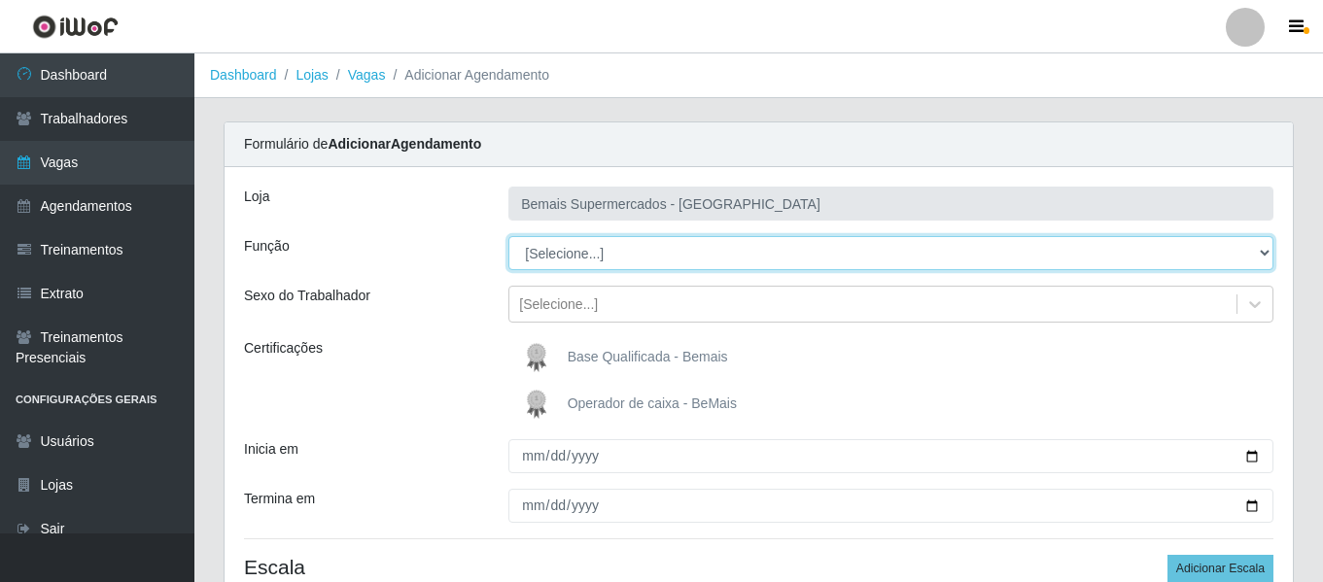
select select "125"
click at [509, 236] on select "[Selecione...] ASG ASG + ASG ++ Auxiliar de Depósito Auxiliar de Depósito + Aux…" at bounding box center [891, 253] width 765 height 34
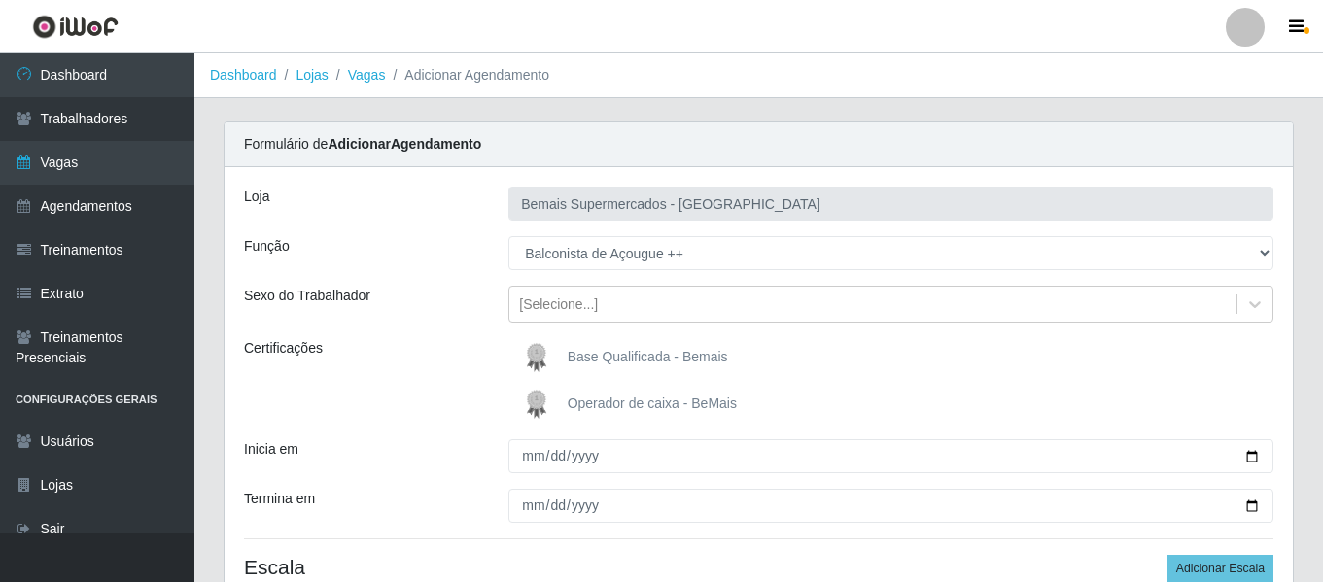
click at [543, 348] on img at bounding box center [540, 357] width 47 height 39
click at [0, 0] on input "Base Qualificada - Bemais" at bounding box center [0, 0] width 0 height 0
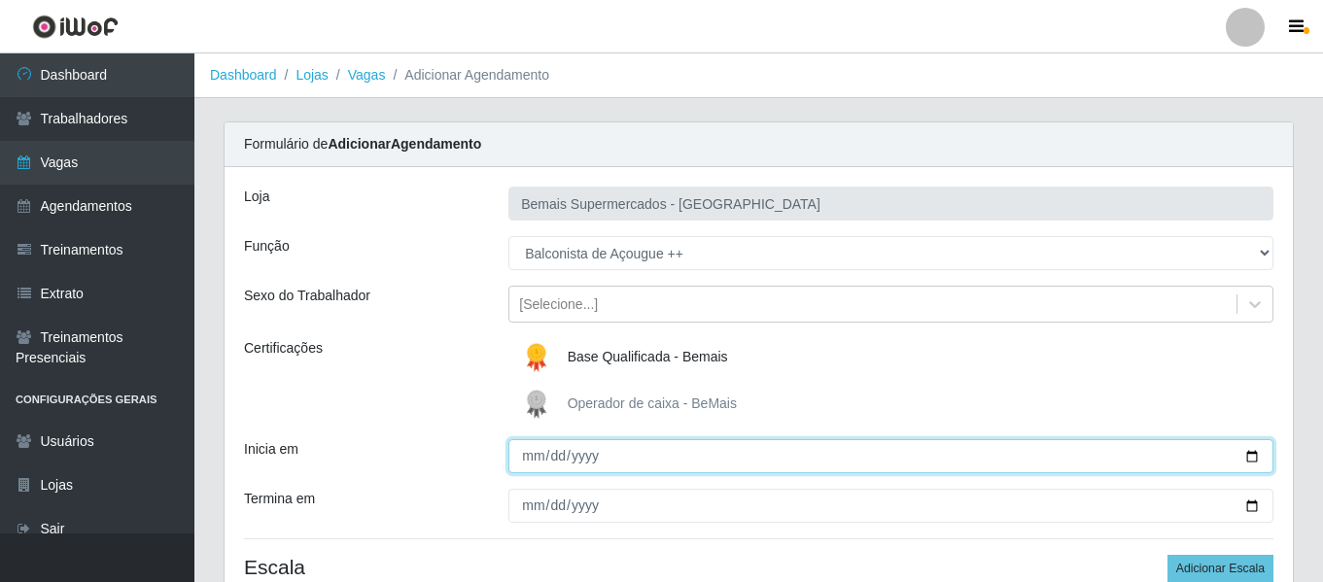
click at [534, 453] on input "Inicia em" at bounding box center [891, 457] width 765 height 34
type input "[DATE]"
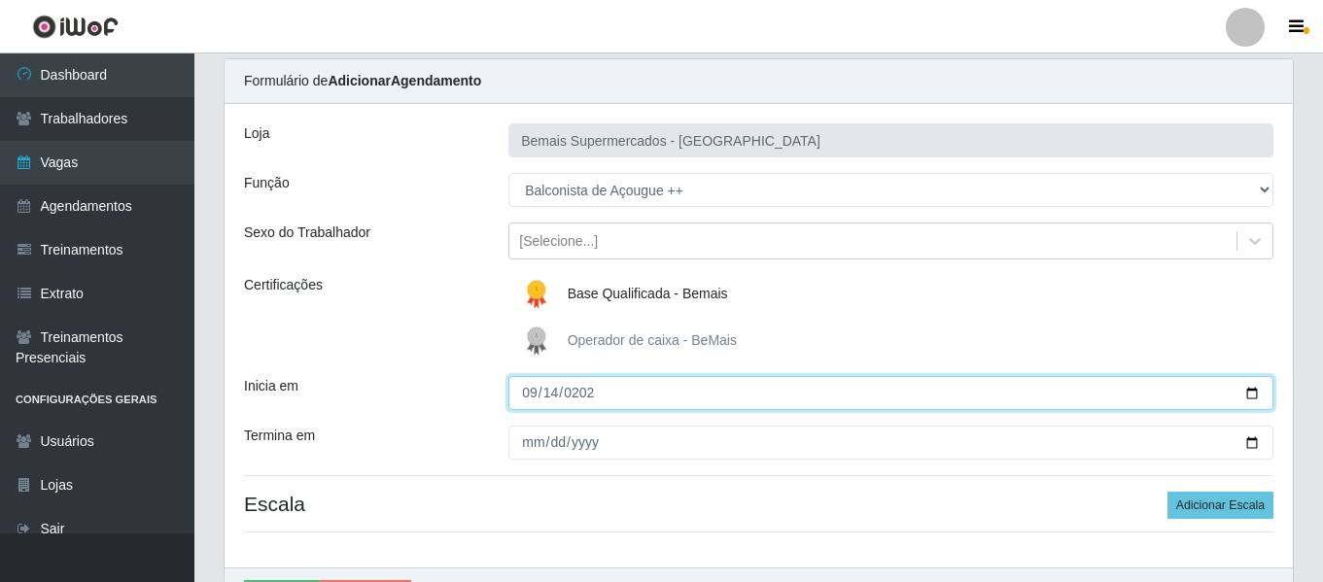
scroll to position [97, 0]
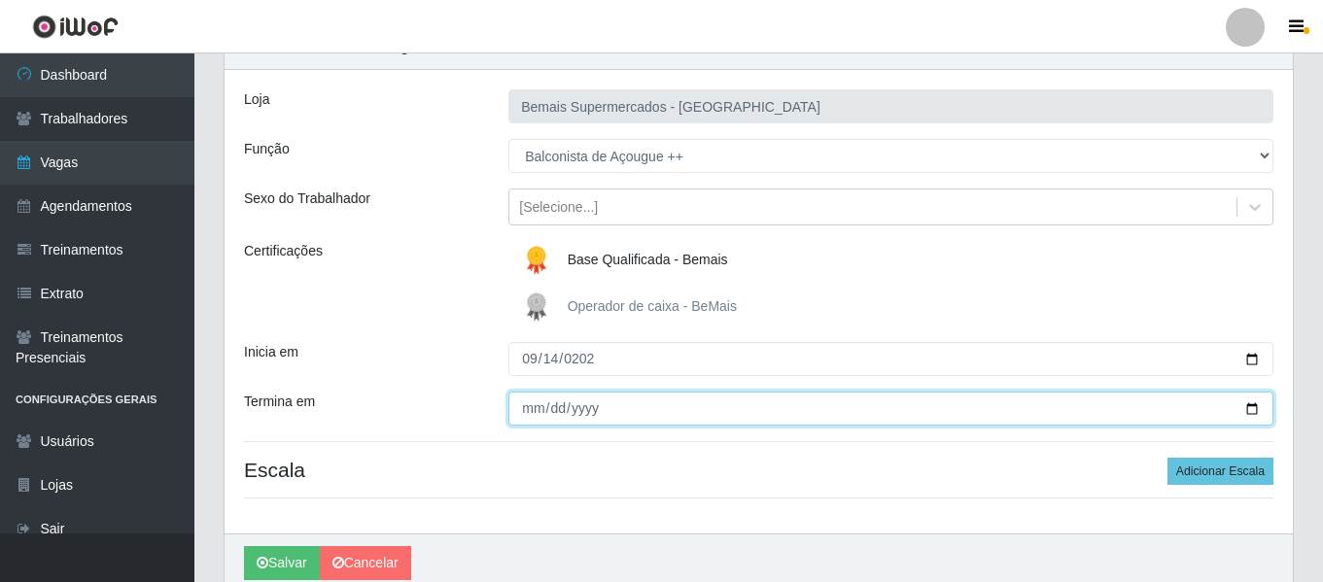
click at [539, 418] on input "Termina em" at bounding box center [891, 409] width 765 height 34
type input "[DATE]"
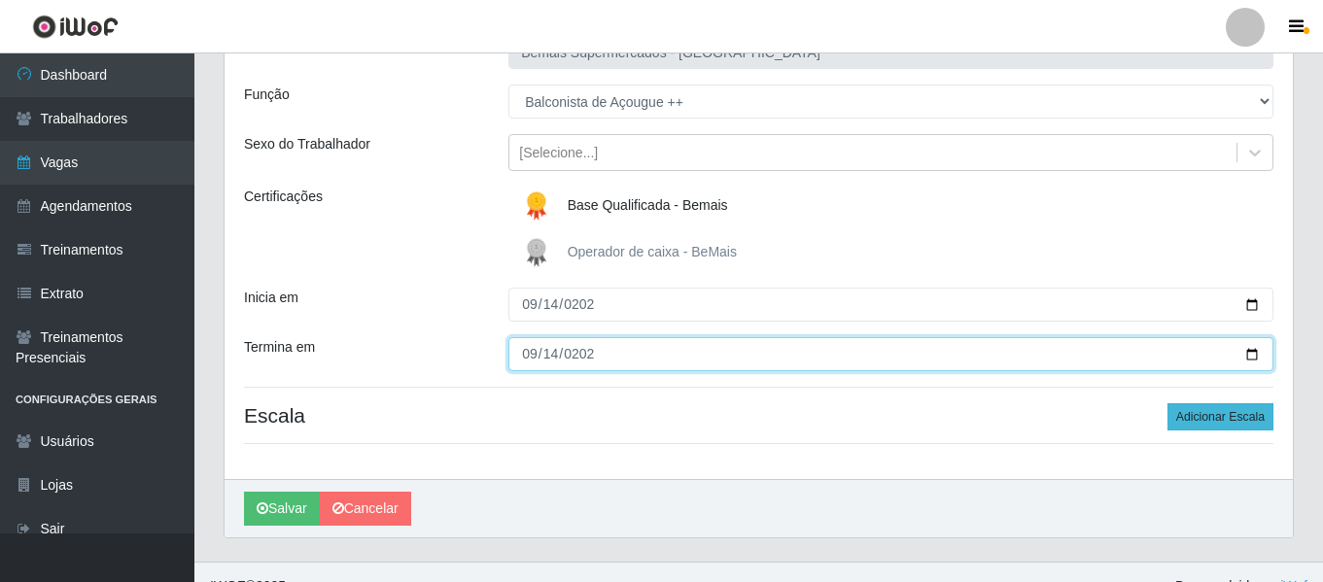
scroll to position [180, 0]
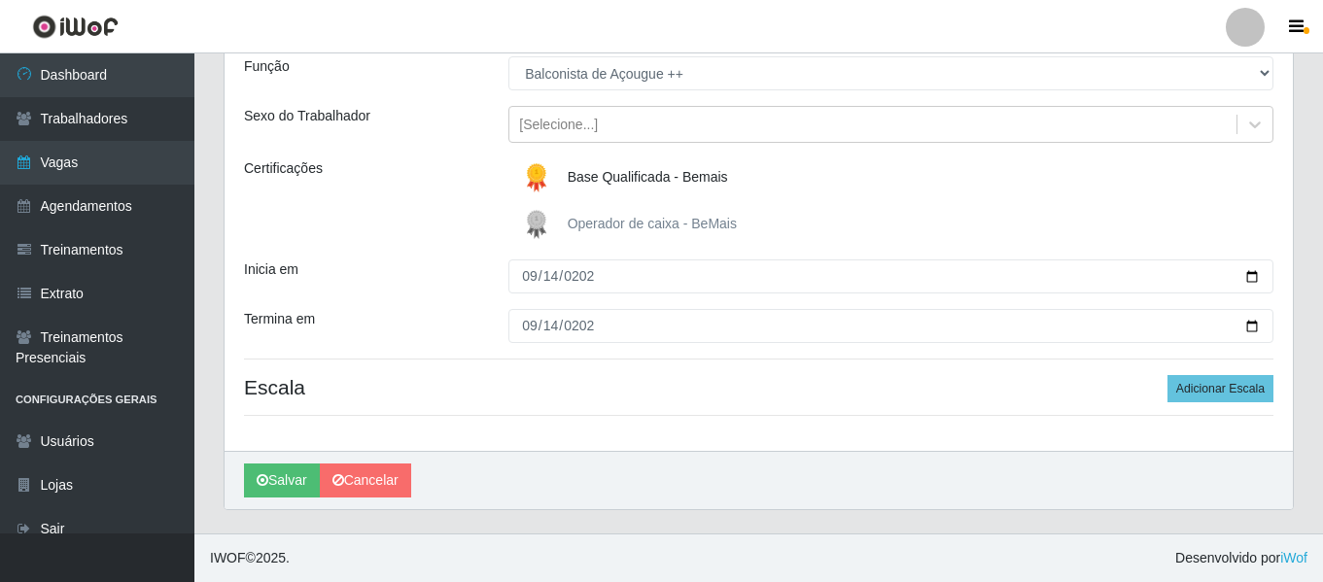
click at [1228, 405] on div "Loja Bemais Supermercados - Três Ruas Função [Selecione...] ASG ASG + ASG ++ Au…" at bounding box center [759, 219] width 1069 height 464
click at [1228, 399] on button "Adicionar Escala" at bounding box center [1221, 388] width 106 height 27
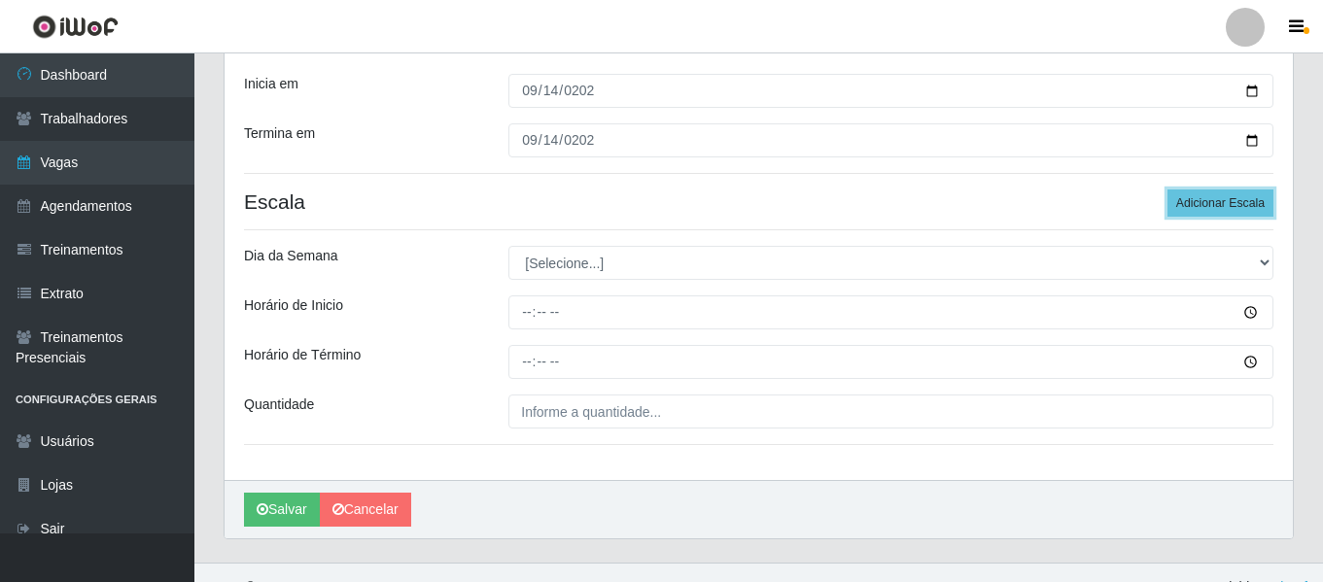
scroll to position [374, 0]
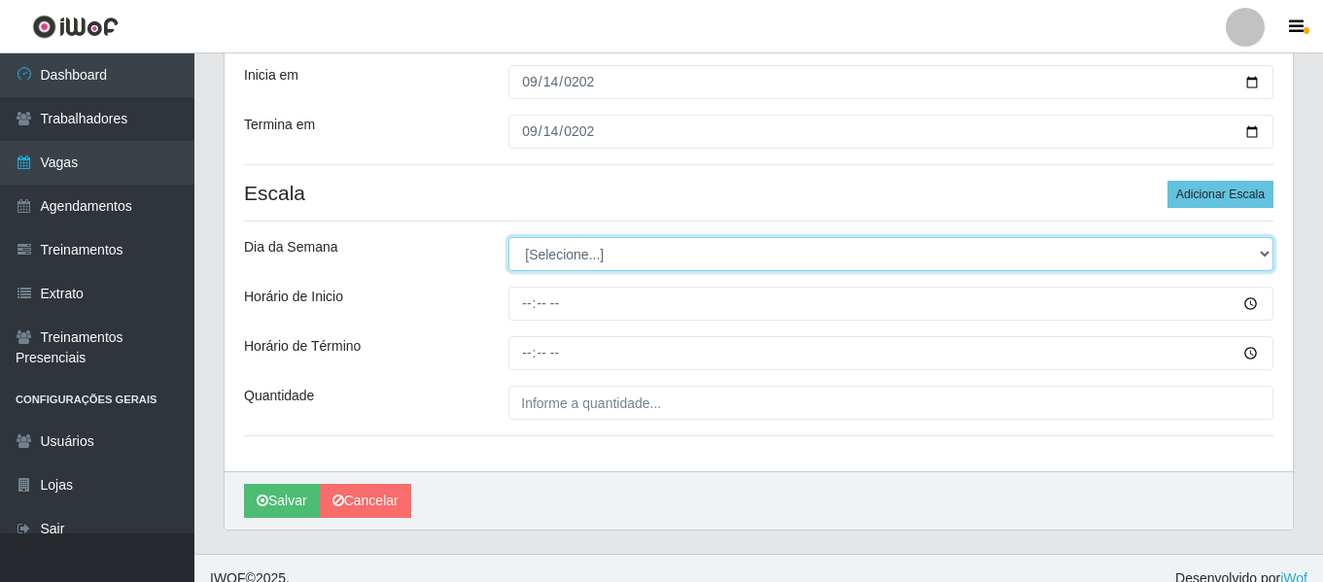
click at [589, 260] on select "[Selecione...] Segunda Terça Quarta Quinta Sexta Sábado Domingo" at bounding box center [891, 254] width 765 height 34
select select "0"
click at [509, 237] on select "[Selecione...] Segunda Terça Quarta Quinta Sexta Sábado Domingo" at bounding box center [891, 254] width 765 height 34
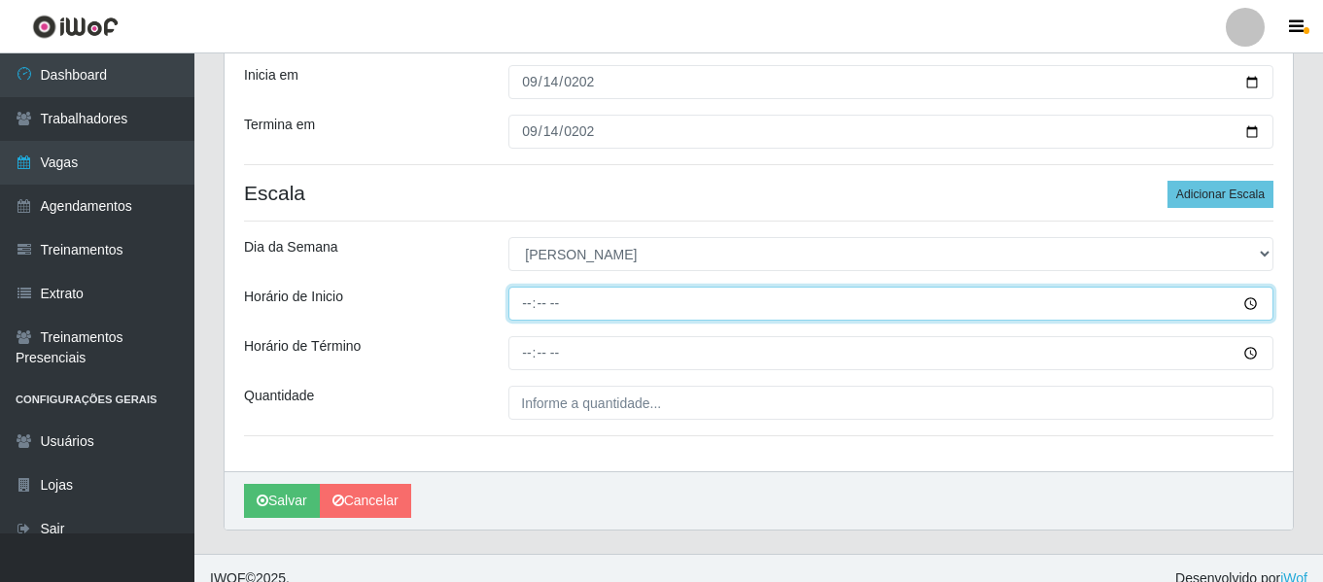
click at [527, 302] on input "Horário de Inicio" at bounding box center [891, 304] width 765 height 34
type input "07:00"
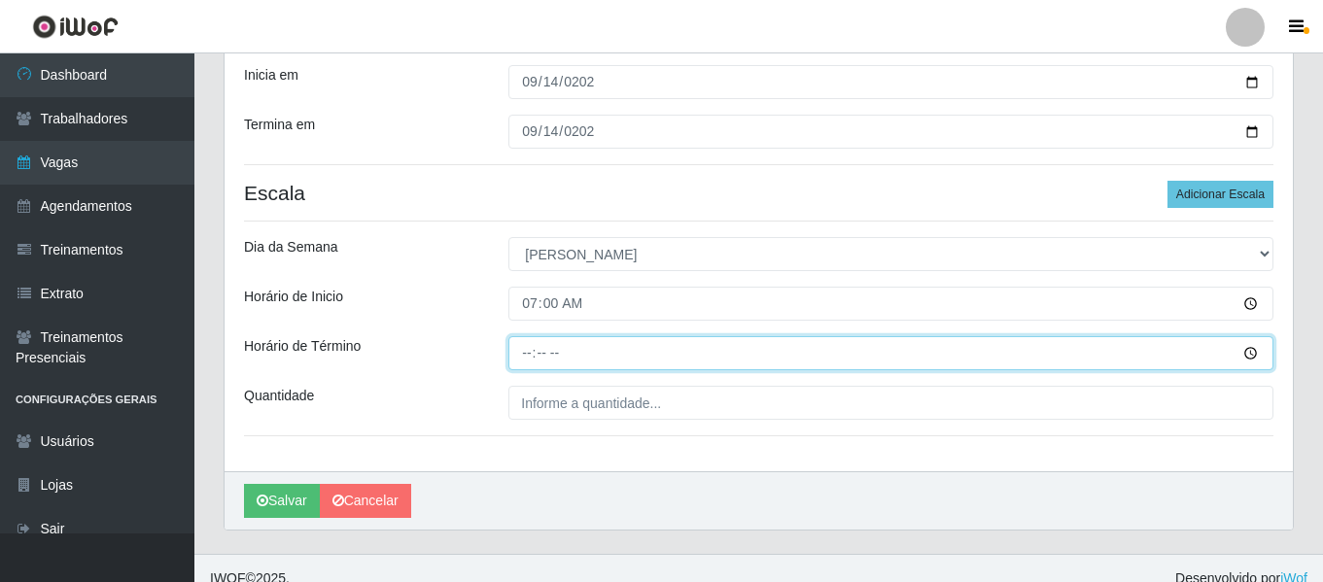
click at [512, 362] on input "Horário de Término" at bounding box center [891, 353] width 765 height 34
type input "13:00"
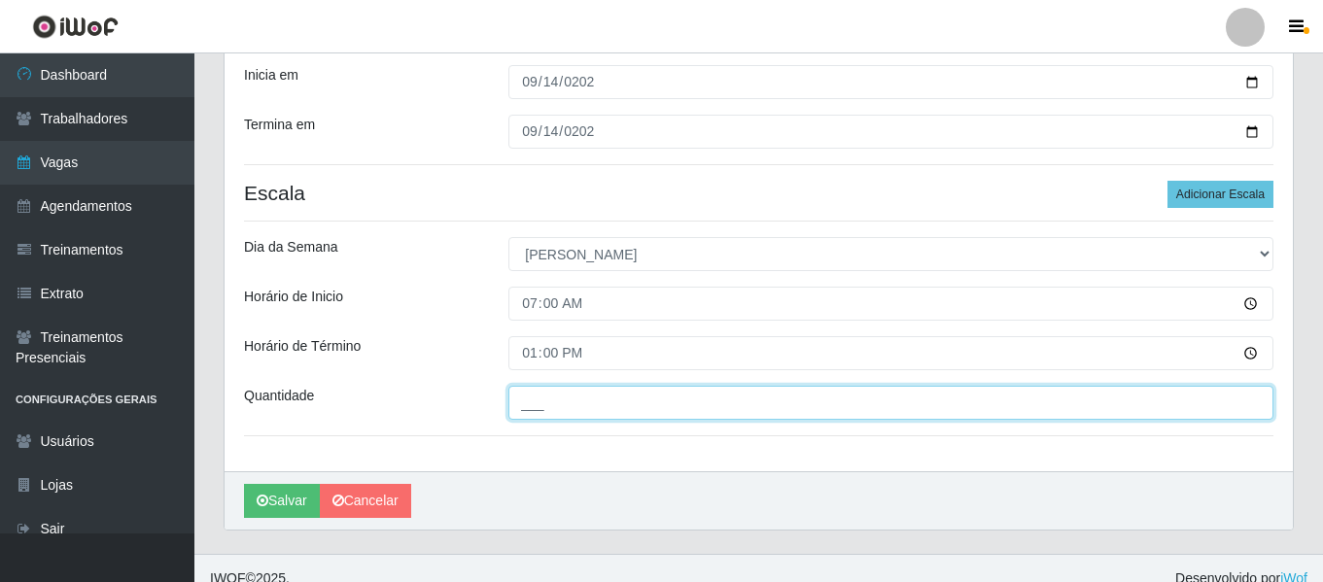
click at [589, 408] on input "___" at bounding box center [891, 403] width 765 height 34
type input "1__"
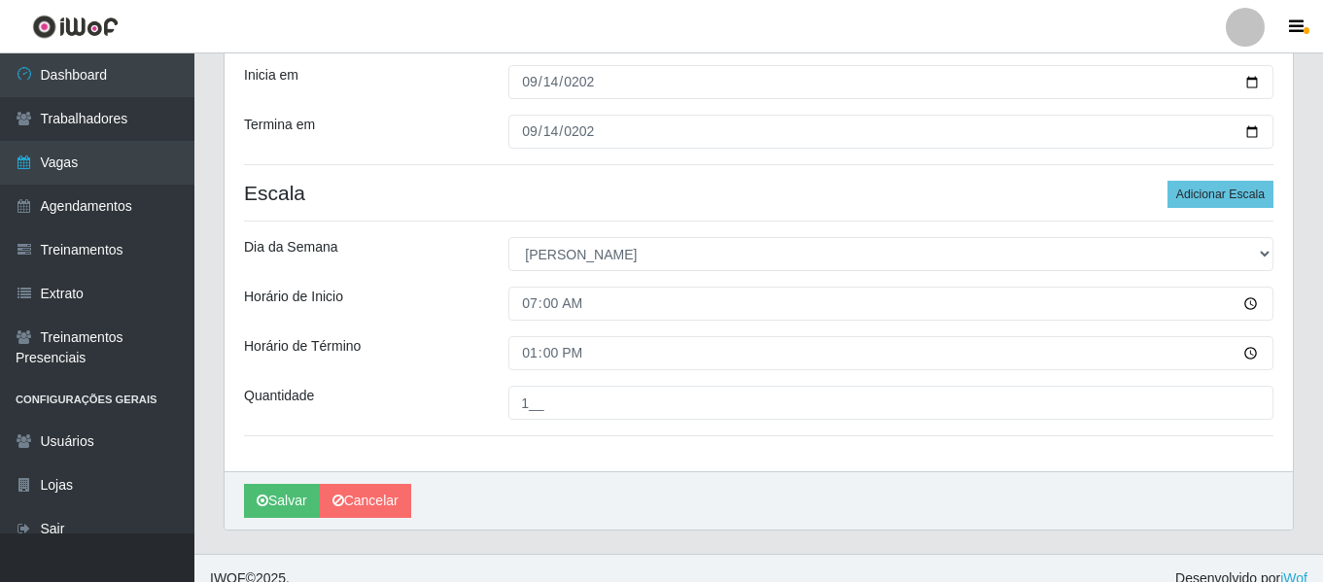
click at [581, 470] on div "Loja Bemais Supermercados - Três Ruas Função [Selecione...] ASG ASG + ASG ++ Au…" at bounding box center [759, 132] width 1069 height 679
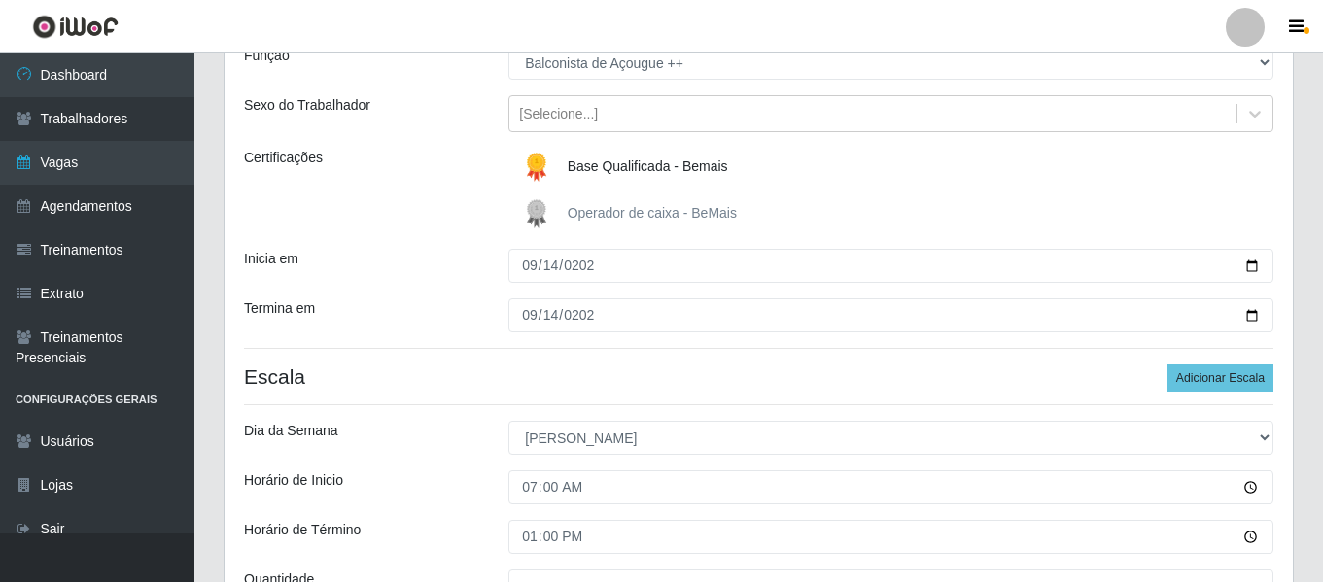
scroll to position [389, 0]
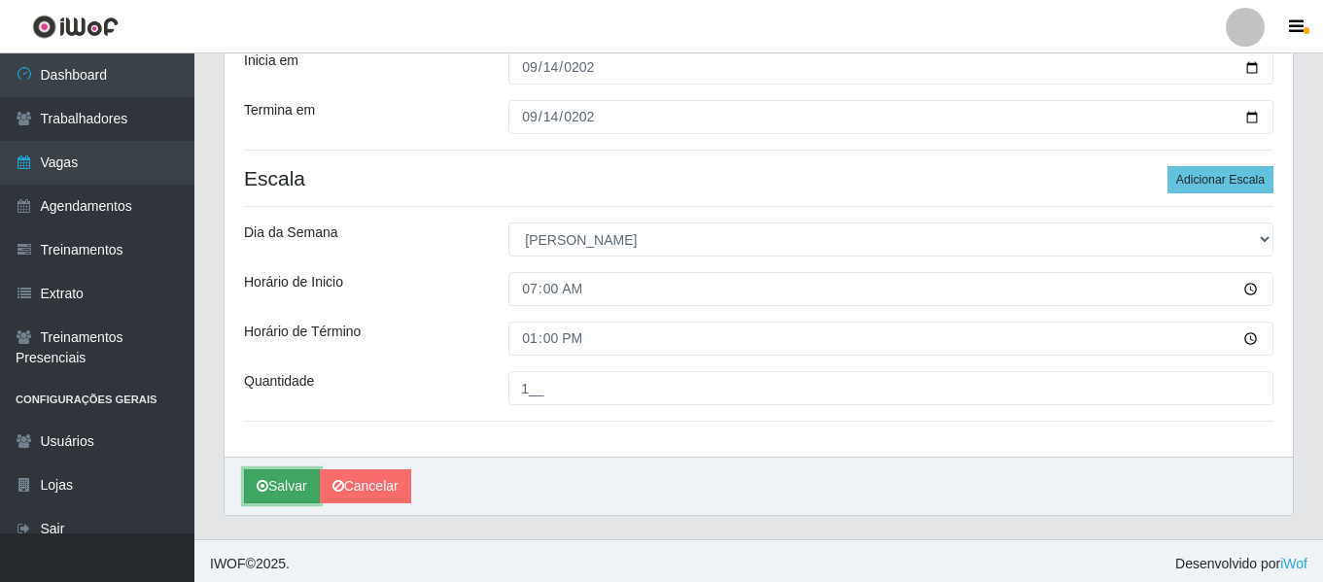
click at [277, 472] on button "Salvar" at bounding box center [282, 487] width 76 height 34
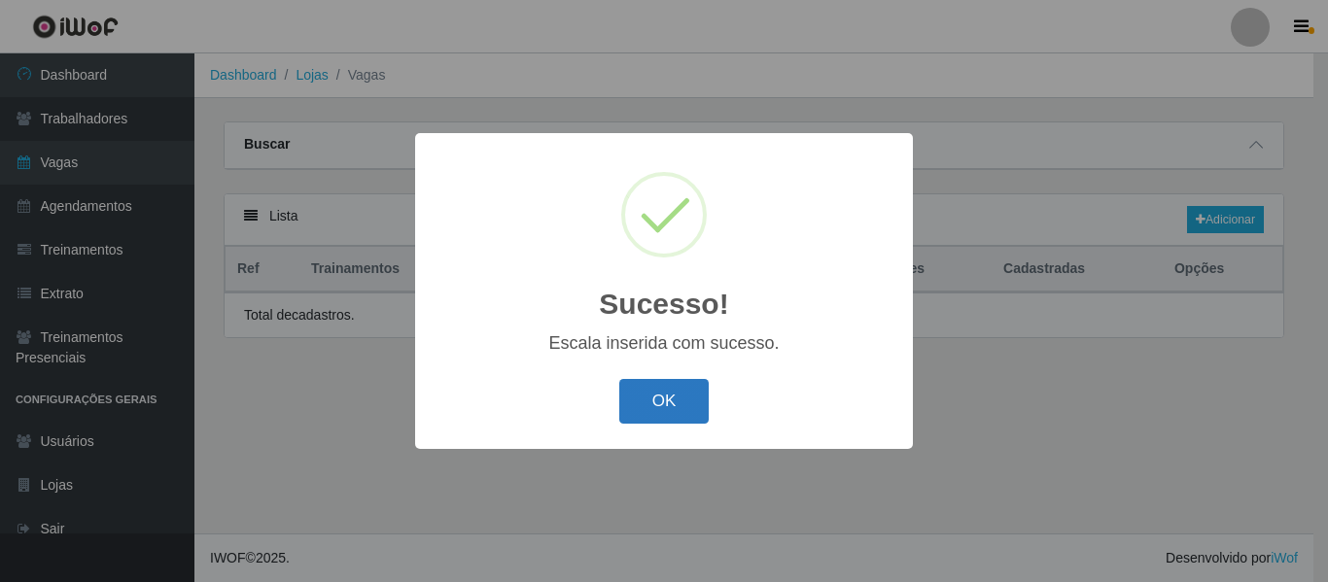
click at [665, 406] on button "OK" at bounding box center [664, 402] width 90 height 46
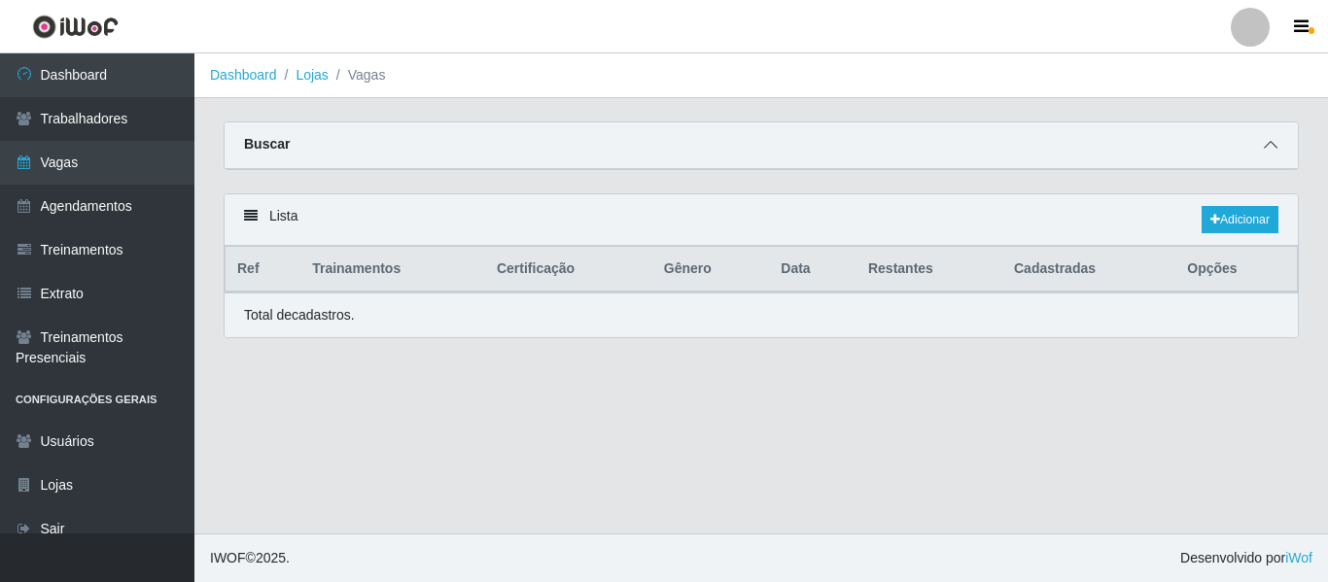
click at [1272, 155] on span at bounding box center [1270, 145] width 23 height 22
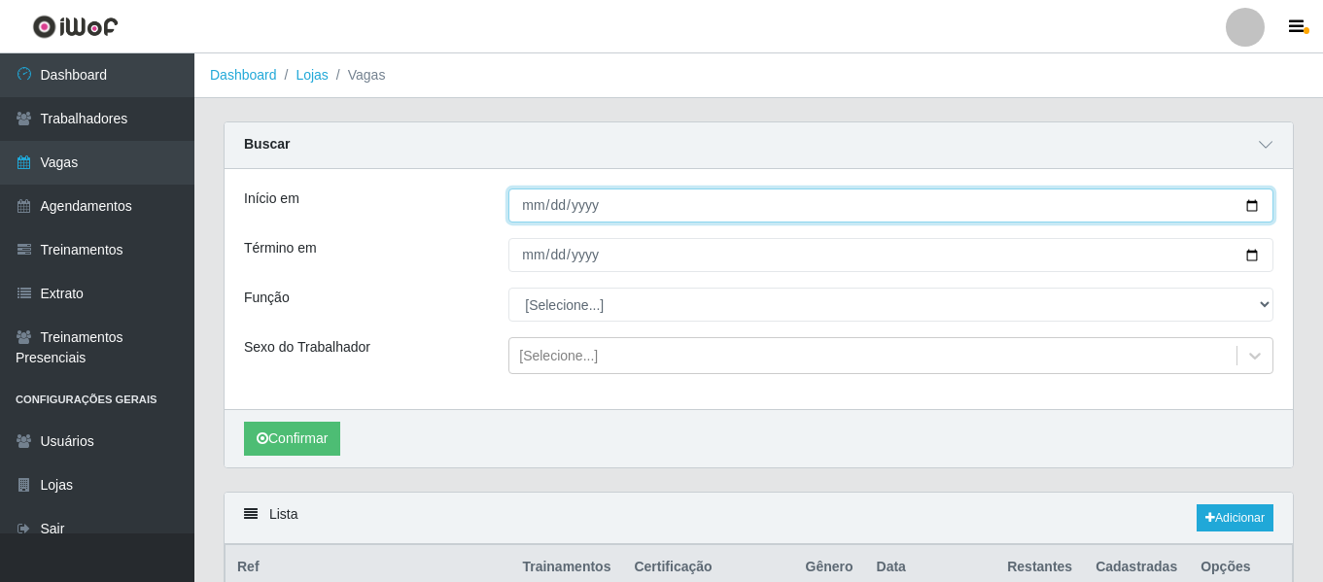
click at [534, 221] on input "Início em" at bounding box center [891, 206] width 765 height 34
type input "[DATE]"
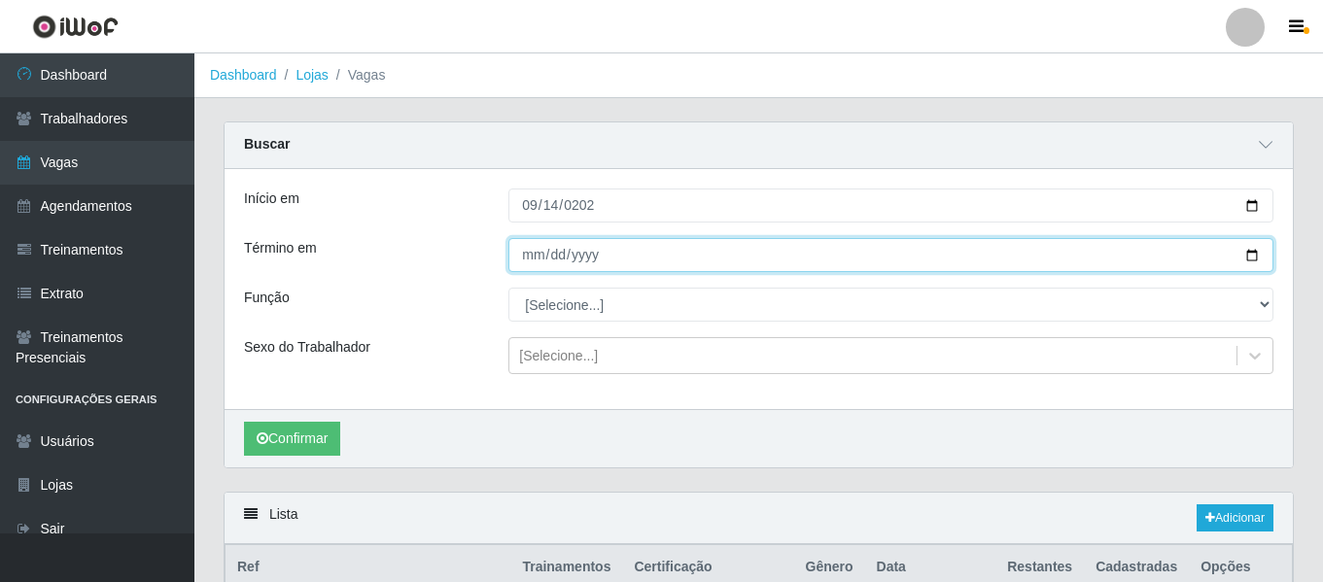
click at [519, 252] on input "Término em" at bounding box center [891, 255] width 765 height 34
type input "[DATE]"
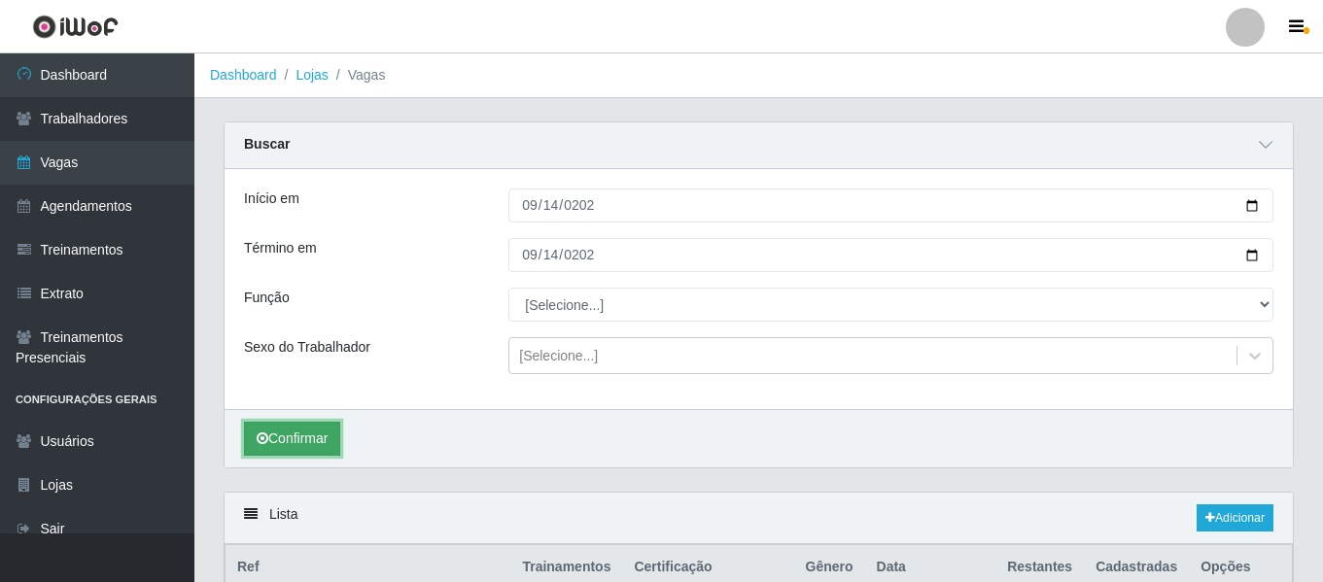
click at [322, 431] on button "Confirmar" at bounding box center [292, 439] width 96 height 34
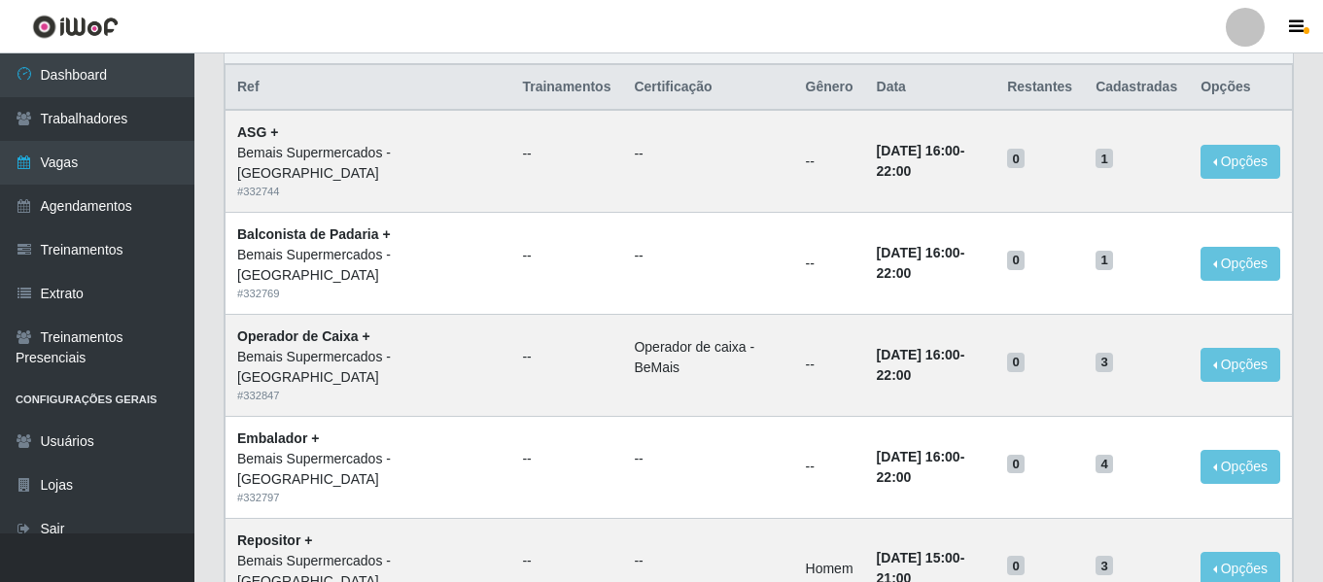
scroll to position [127, 0]
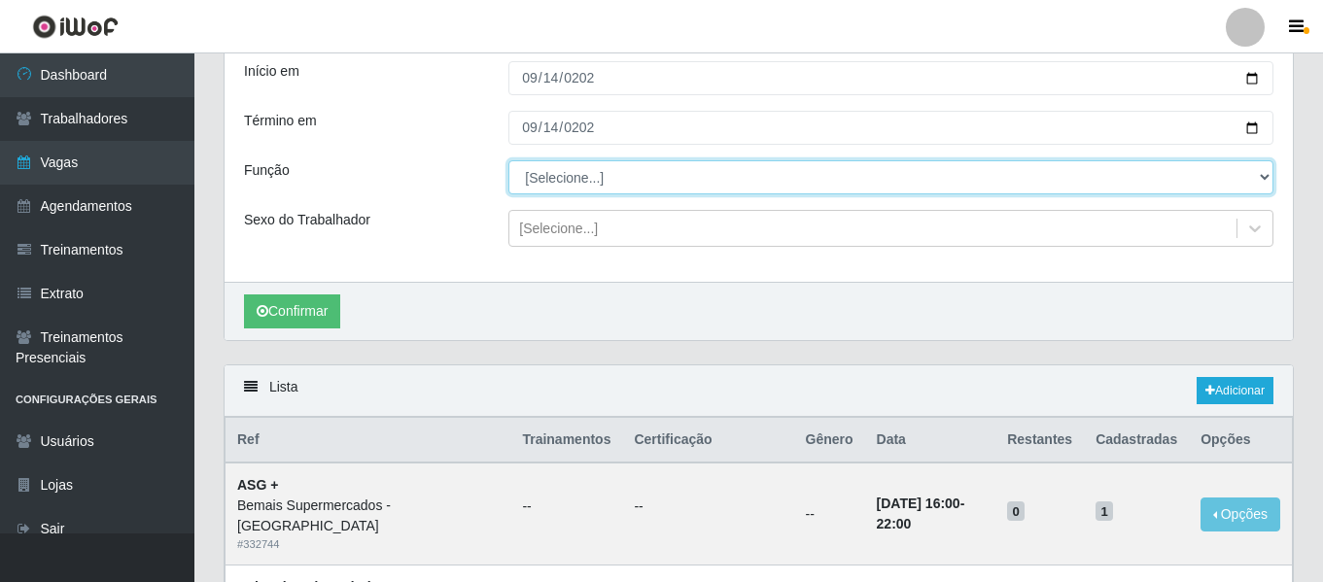
click at [563, 184] on select "[Selecione...] ASG ASG + ASG ++ Auxiliar de Depósito Auxiliar de Depósito + Aux…" at bounding box center [891, 177] width 765 height 34
select select "125"
click at [509, 161] on select "[Selecione...] ASG ASG + ASG ++ Auxiliar de Depósito Auxiliar de Depósito + Aux…" at bounding box center [891, 177] width 765 height 34
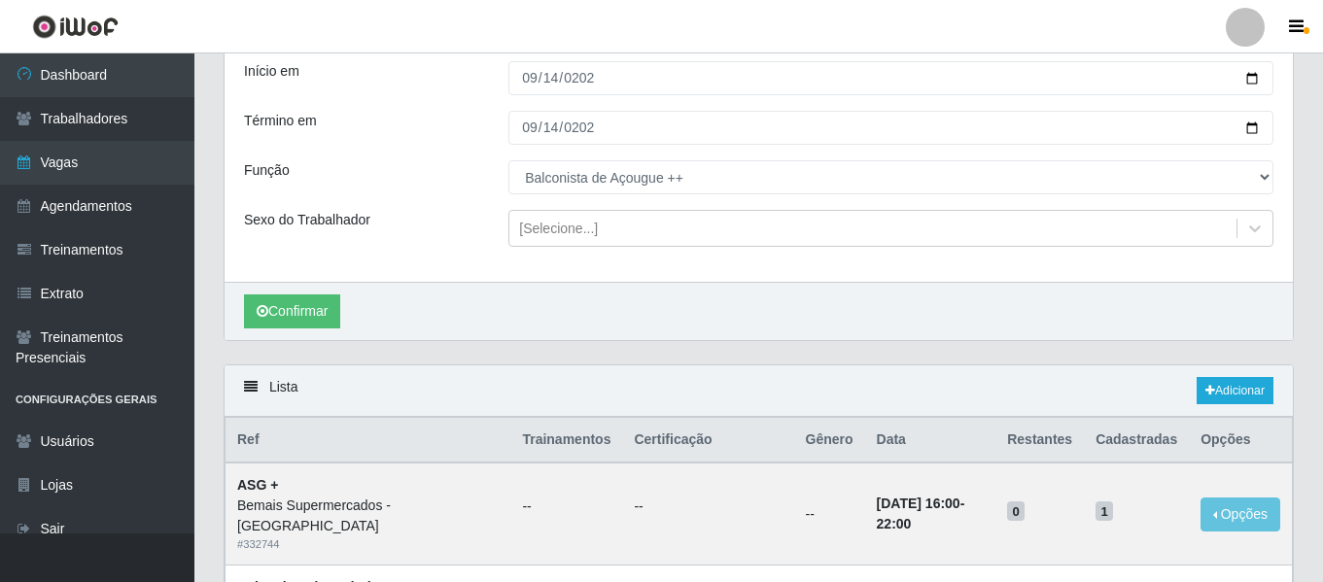
click at [350, 310] on div "Confirmar" at bounding box center [759, 311] width 1069 height 58
click at [326, 310] on button "Confirmar" at bounding box center [292, 312] width 96 height 34
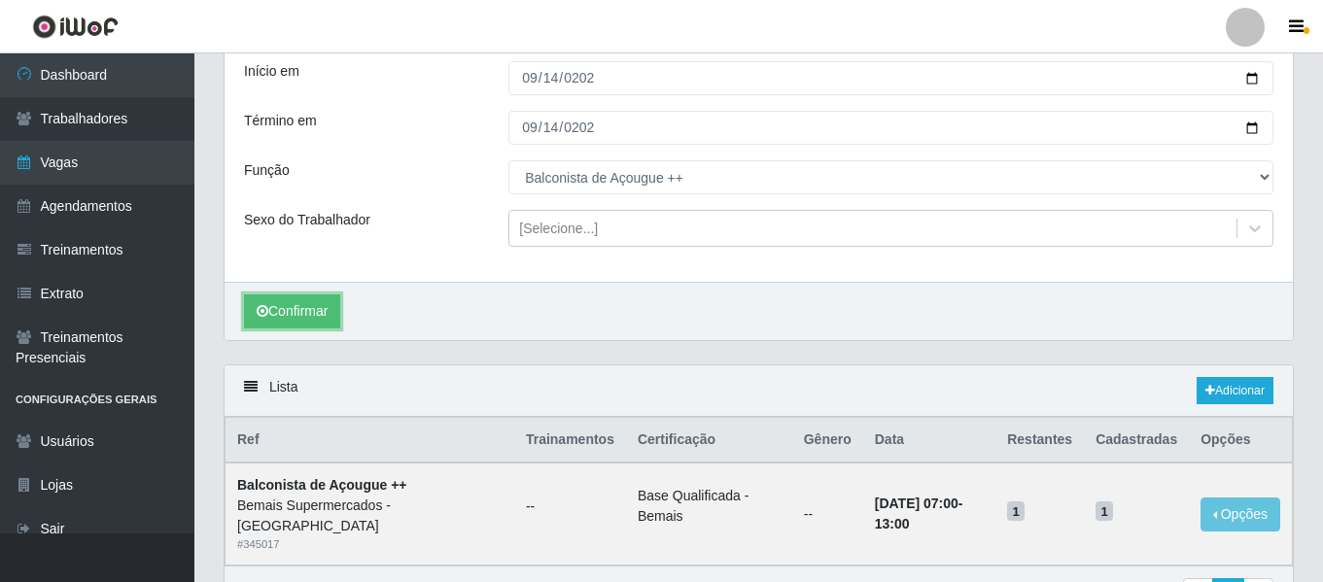
scroll to position [224, 0]
